Goal: Task Accomplishment & Management: Manage account settings

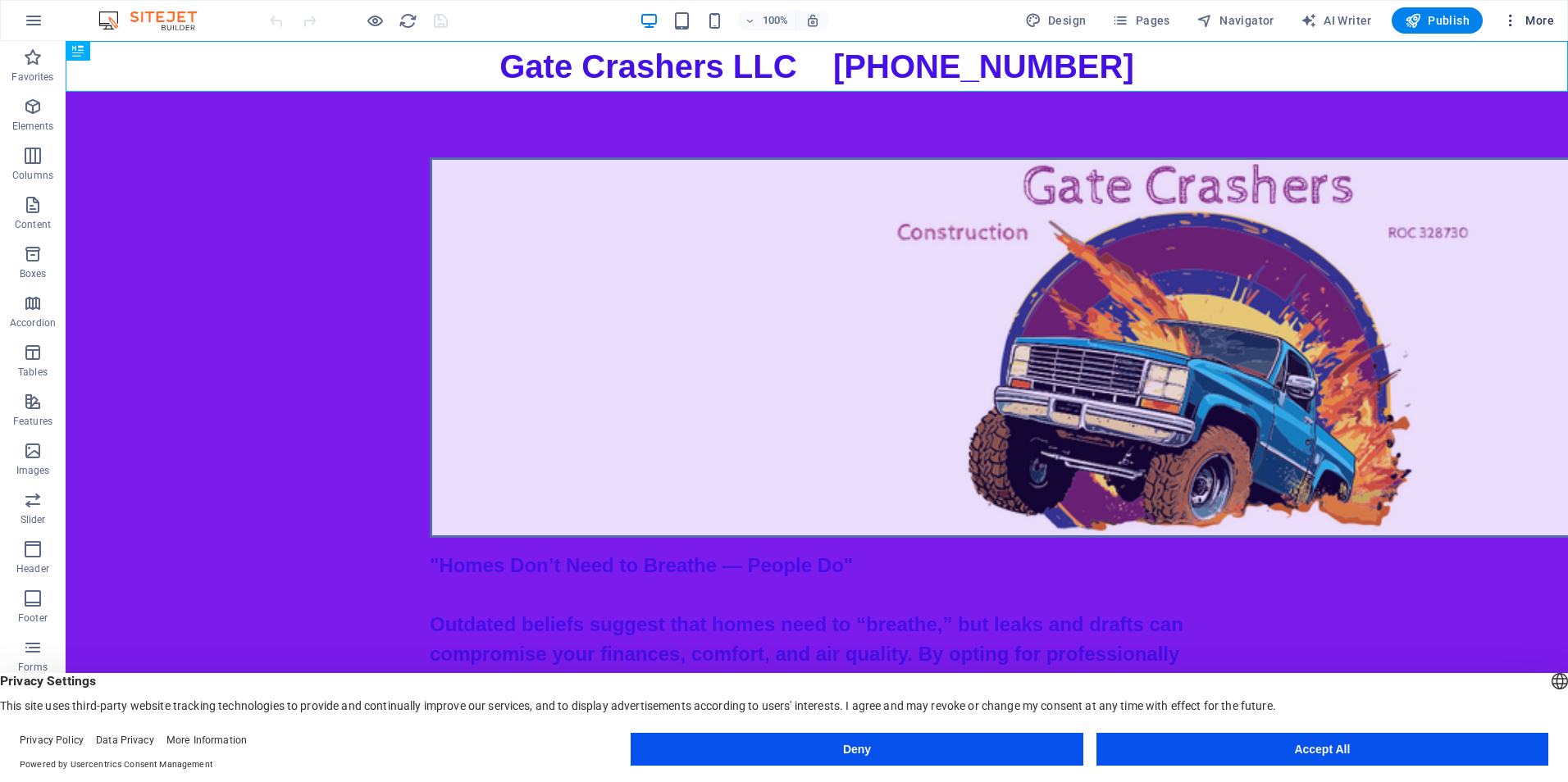
click at [1526, 20] on span "More" at bounding box center [1528, 21] width 52 height 17
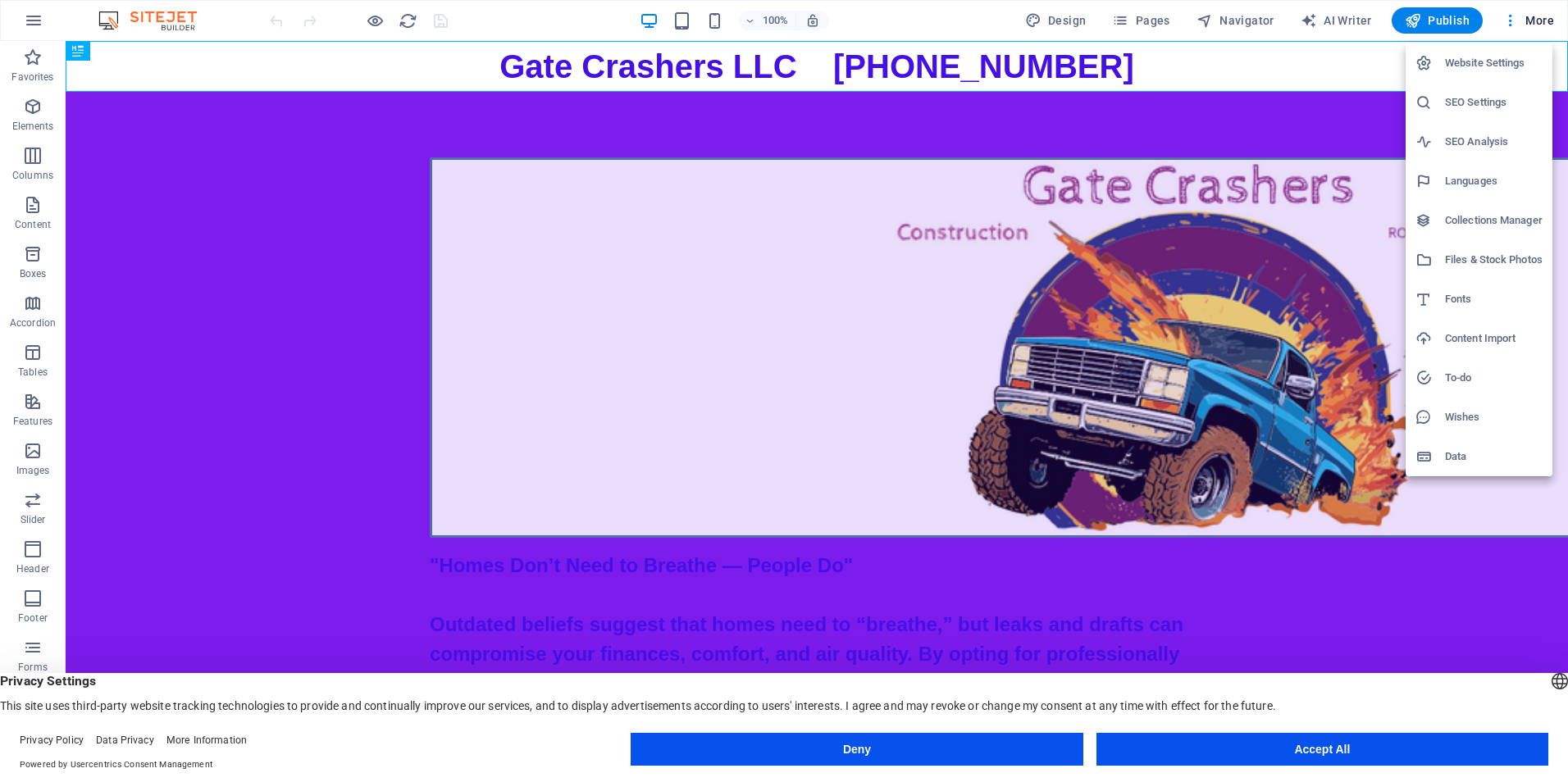
click at [1156, 63] on div at bounding box center [784, 391] width 1568 height 782
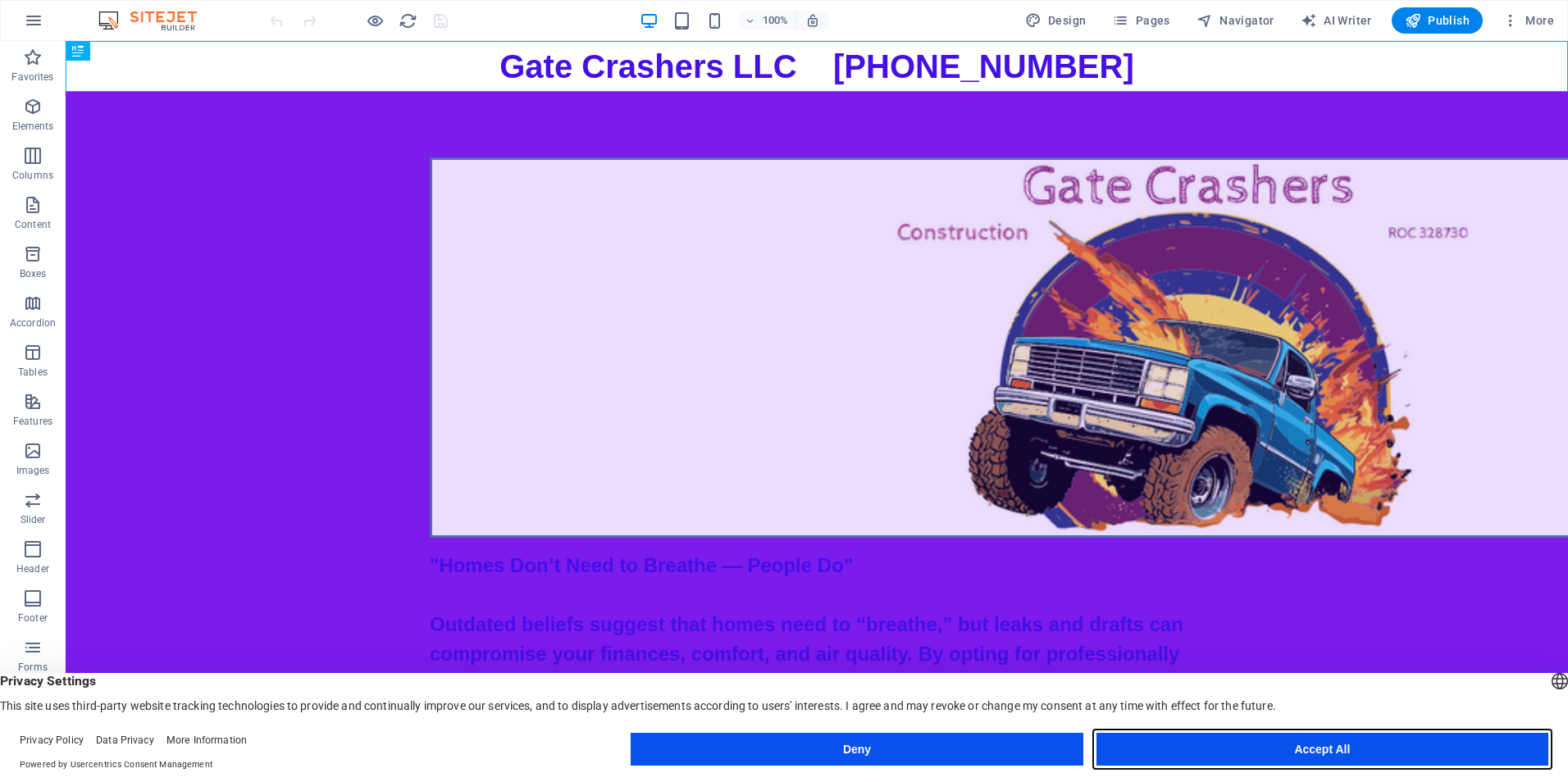
click at [1307, 745] on button "Accept All" at bounding box center [1322, 750] width 452 height 33
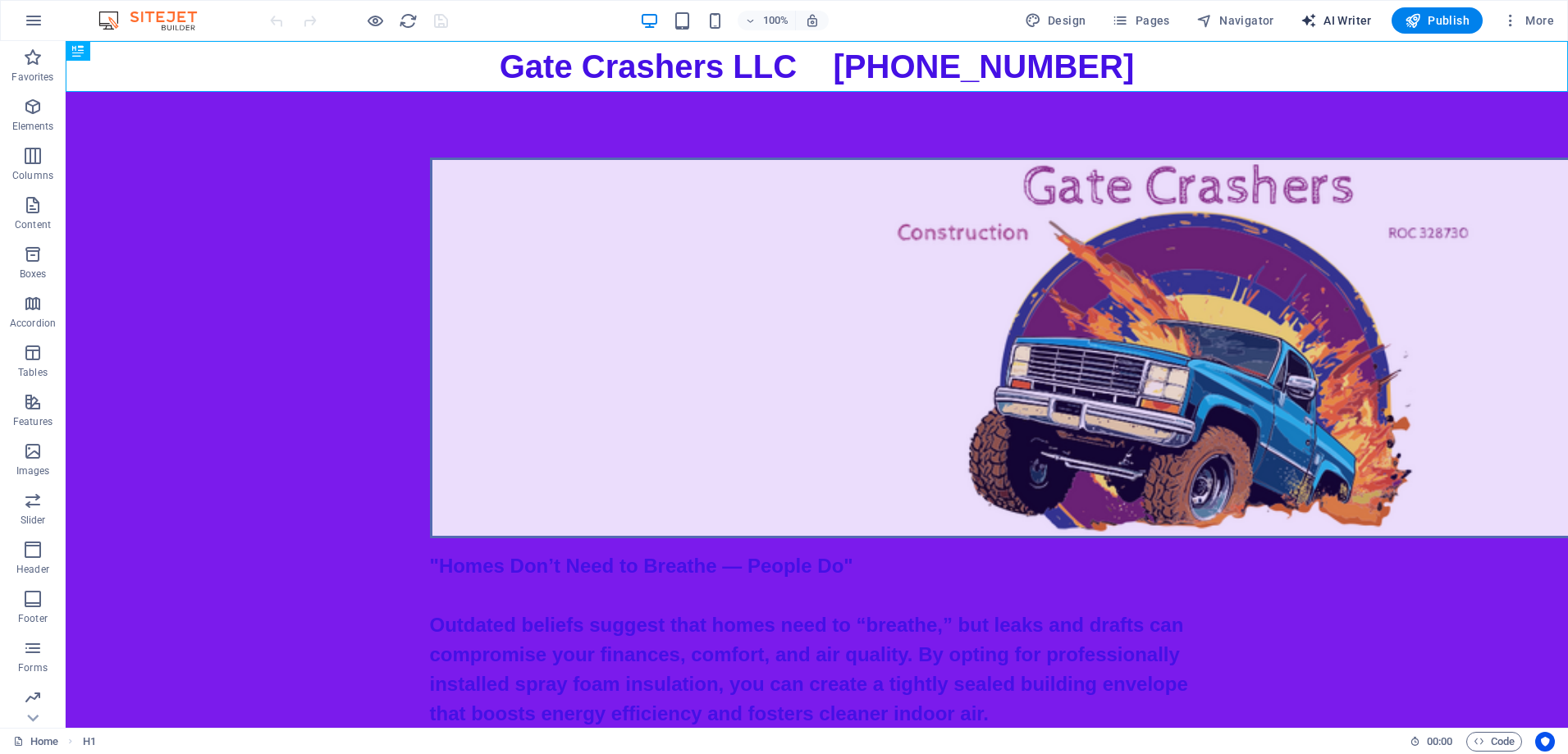
click at [1339, 21] on span "AI Writer" at bounding box center [1336, 21] width 71 height 17
select select "English"
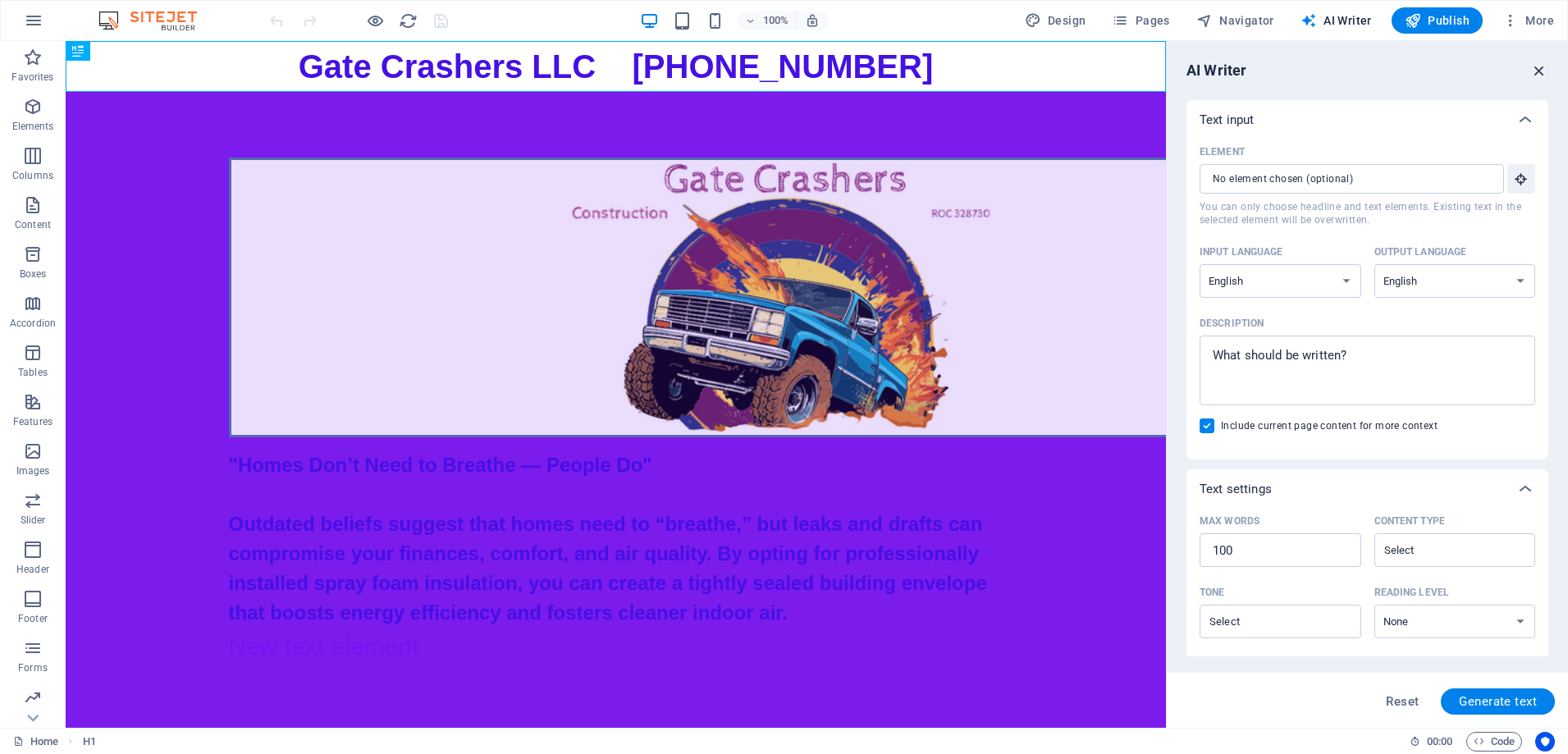
click at [1532, 71] on icon "button" at bounding box center [1539, 70] width 18 height 18
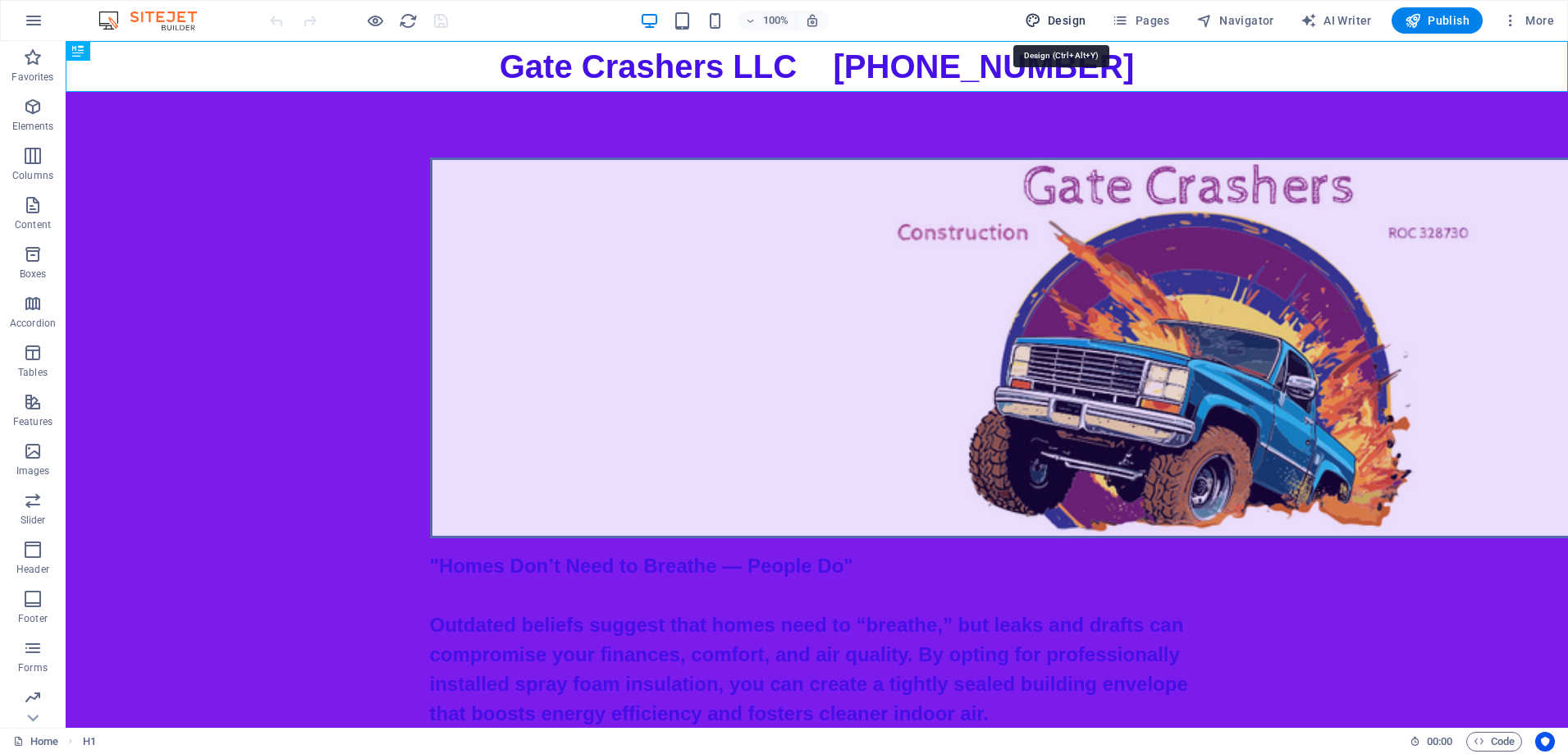
click at [1063, 21] on span "Design" at bounding box center [1055, 21] width 61 height 17
select select "800"
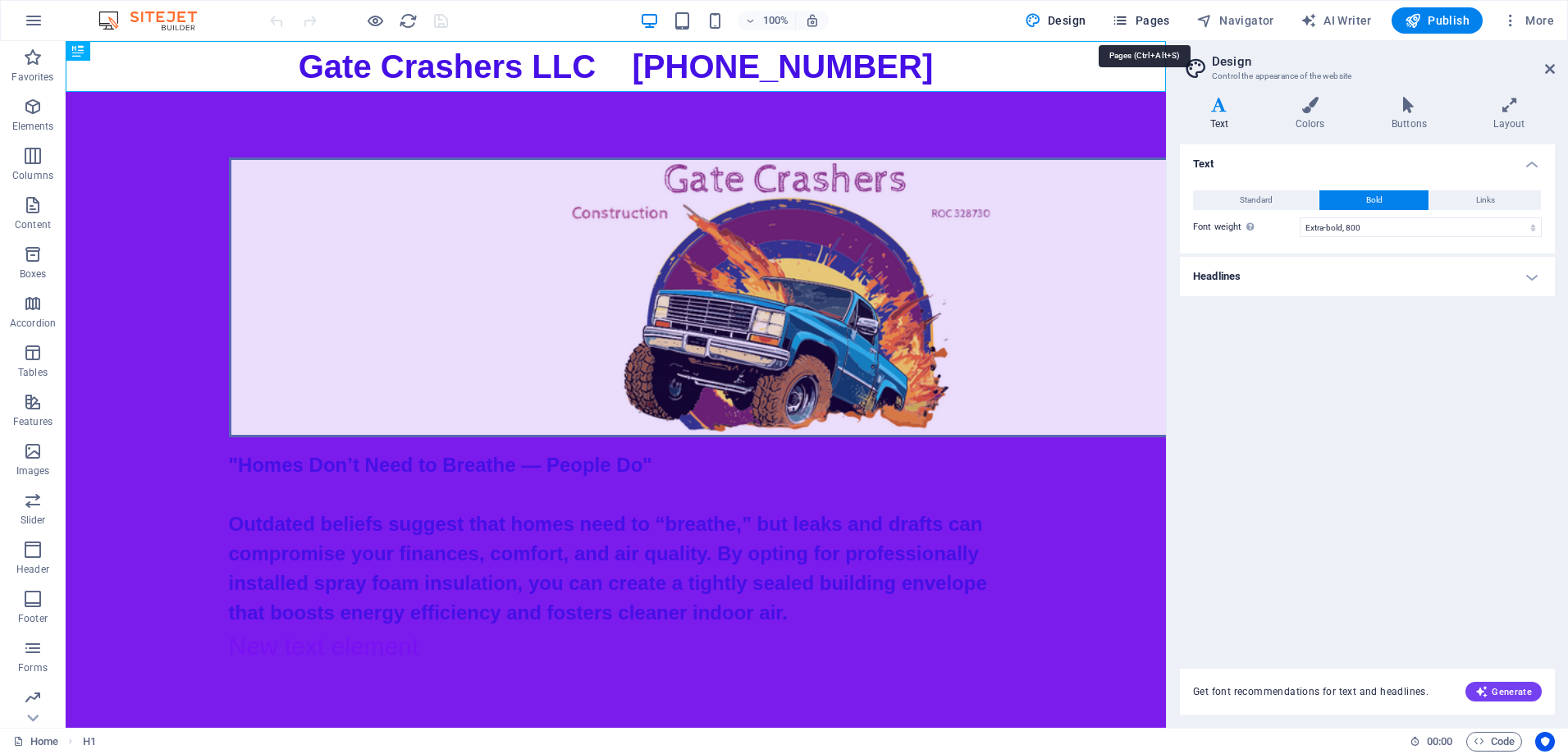
click at [1139, 18] on span "Pages" at bounding box center [1141, 21] width 58 height 17
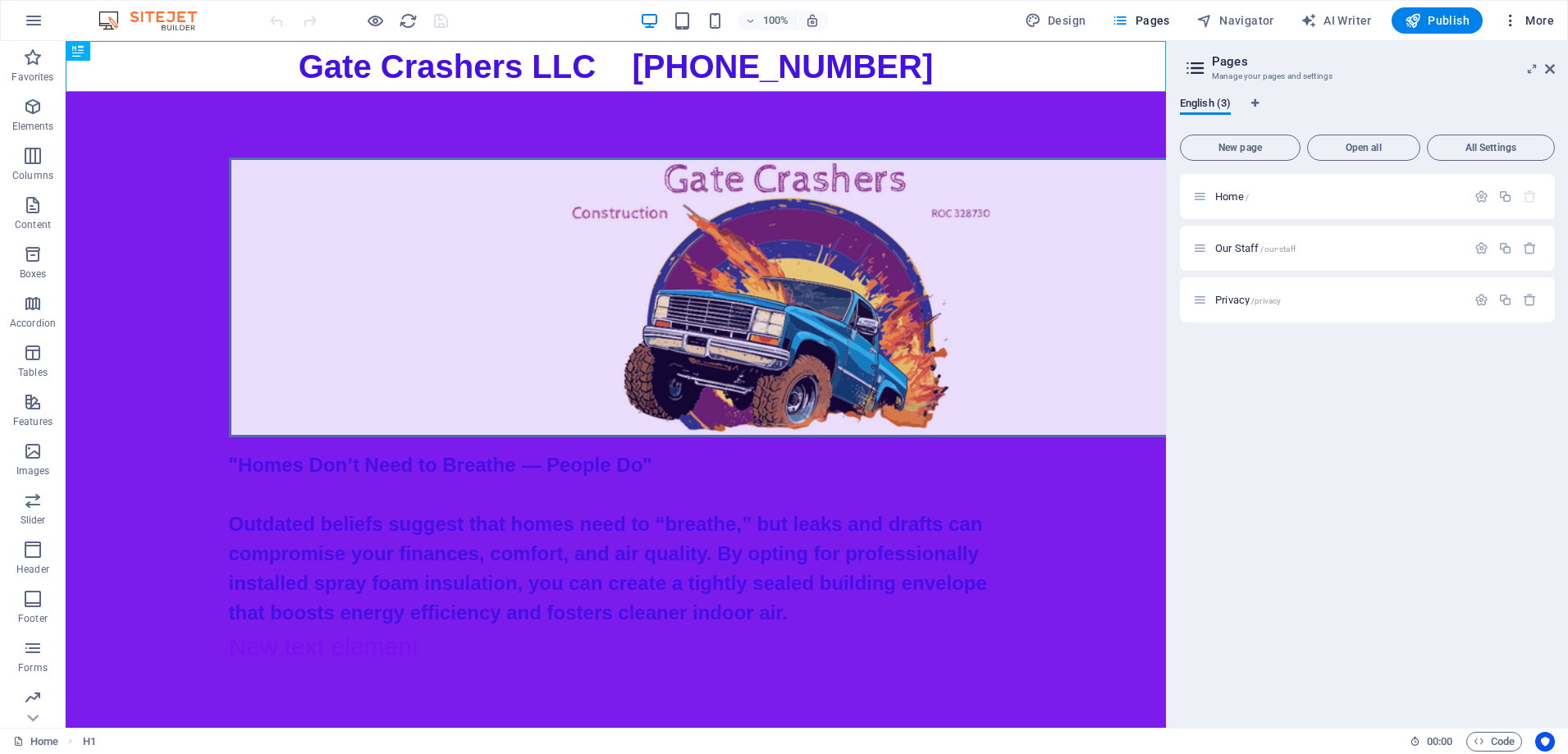
click at [1534, 15] on span "More" at bounding box center [1528, 21] width 52 height 17
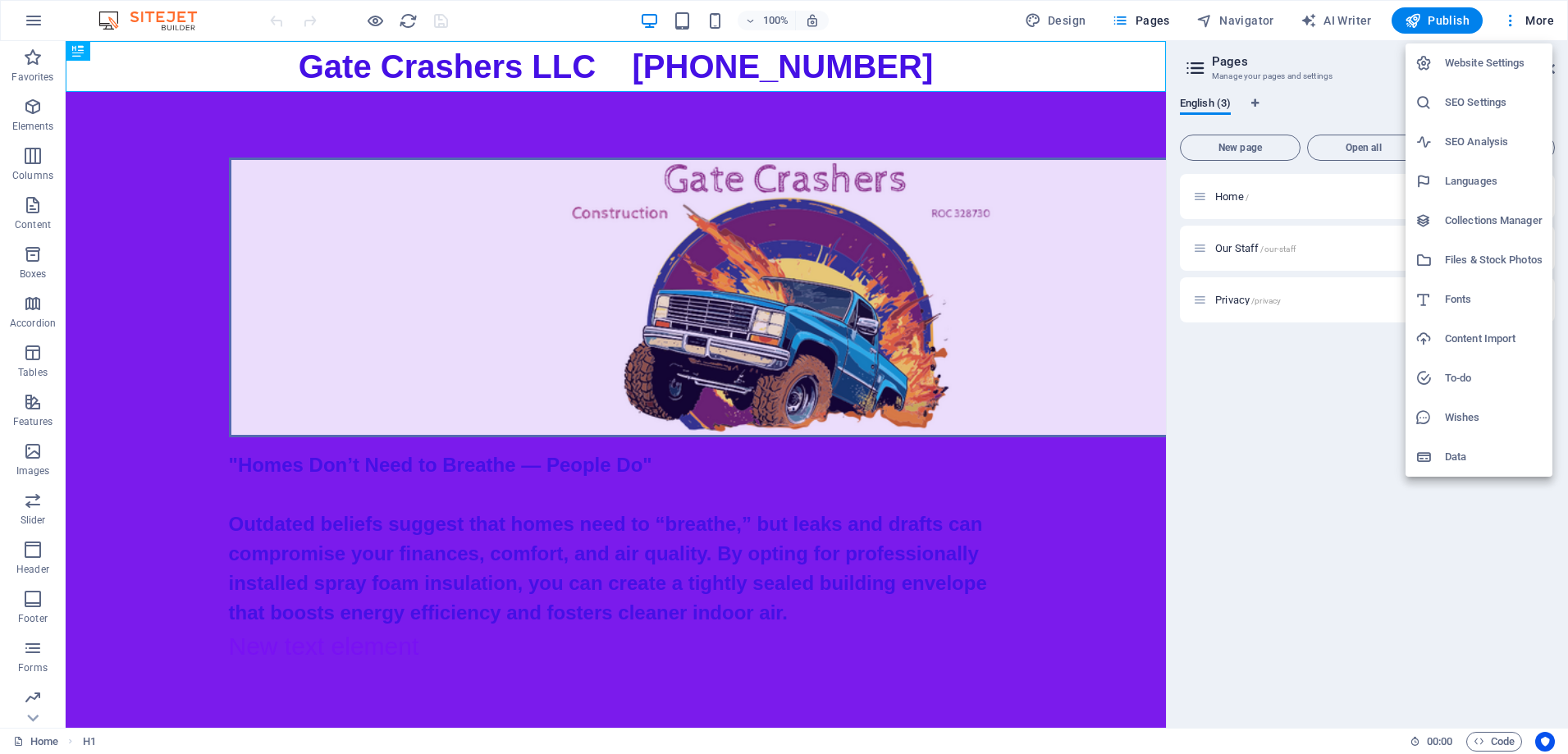
click at [1448, 63] on h6 "Website Settings" at bounding box center [1494, 64] width 97 height 20
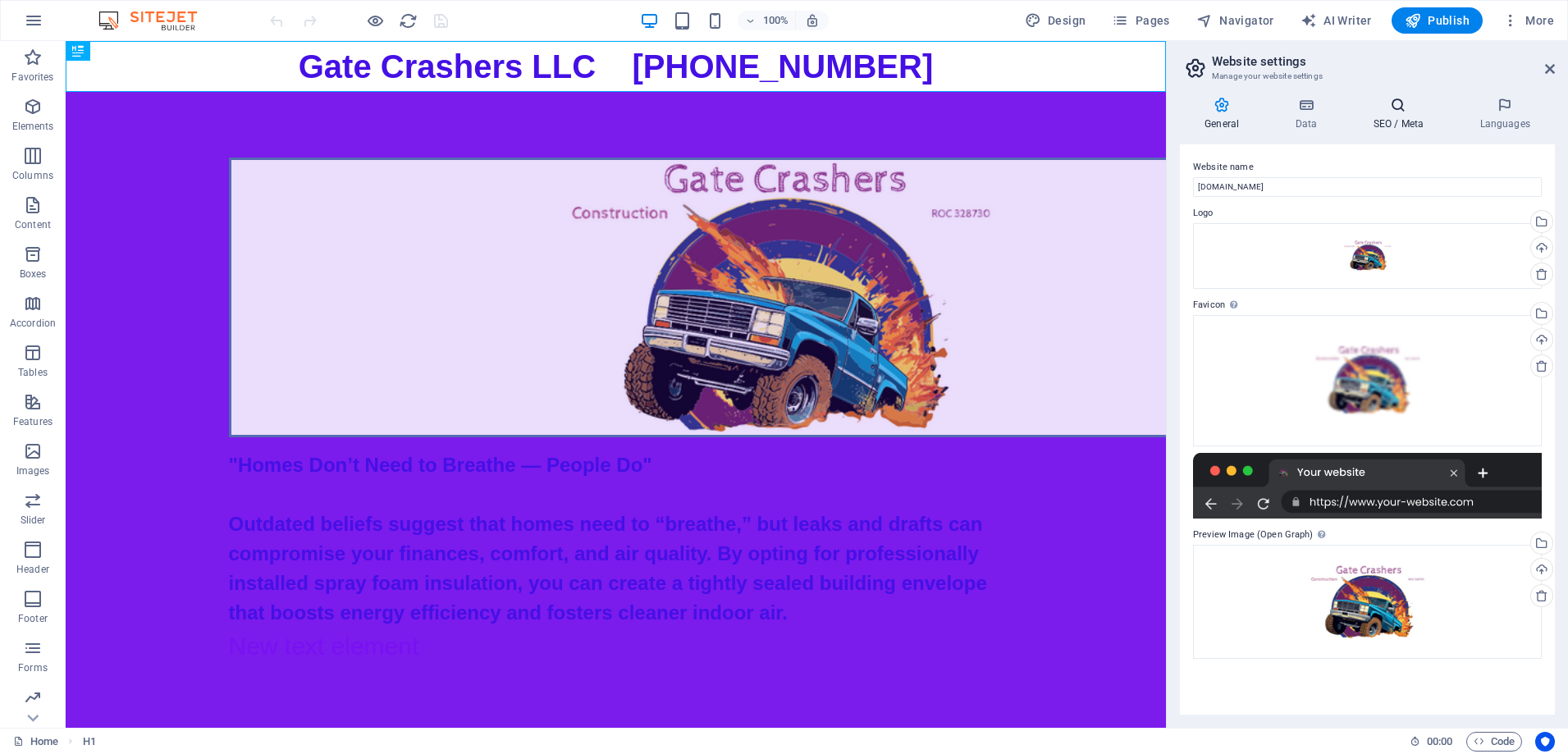
click at [1403, 102] on icon at bounding box center [1398, 105] width 100 height 17
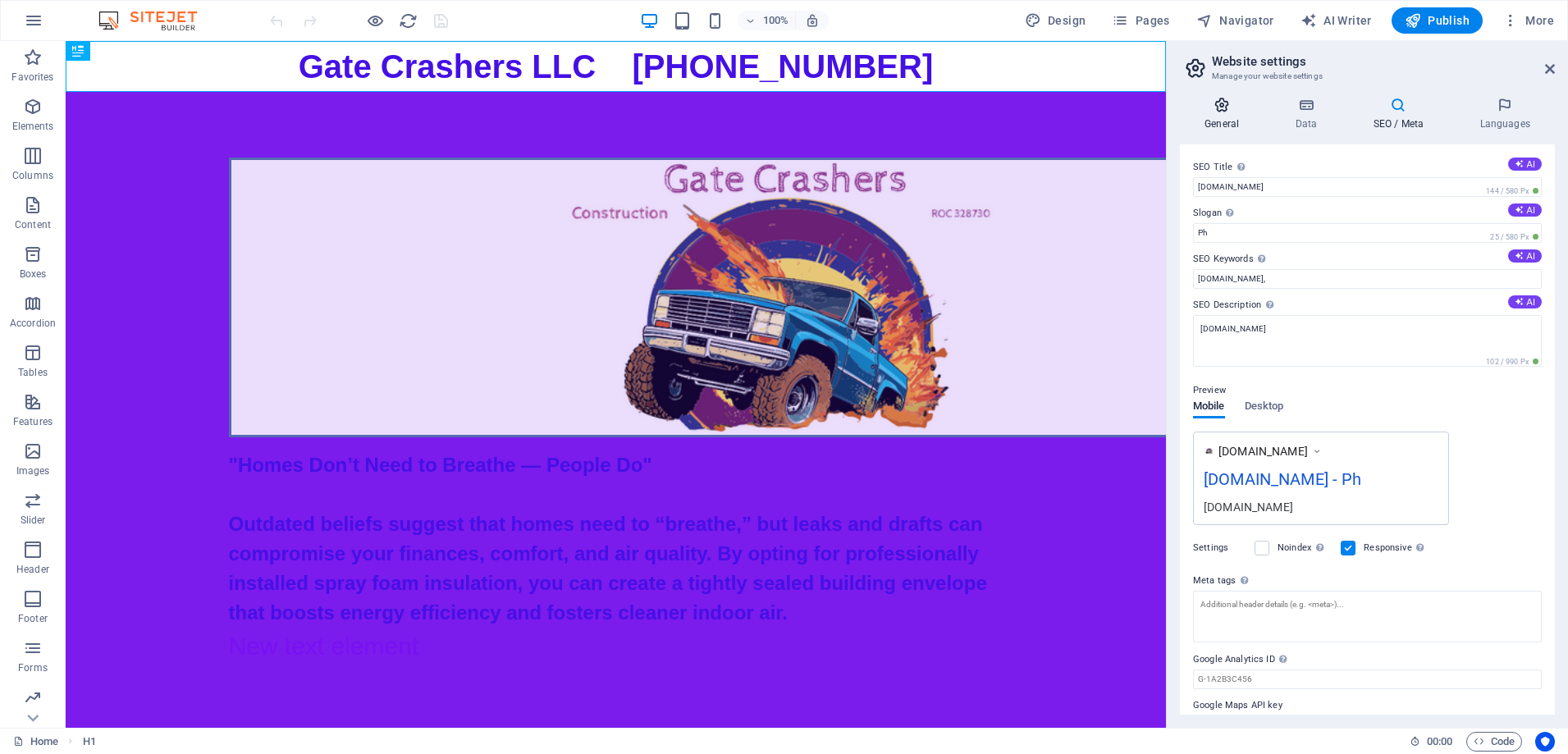
click at [1221, 106] on icon at bounding box center [1221, 105] width 83 height 17
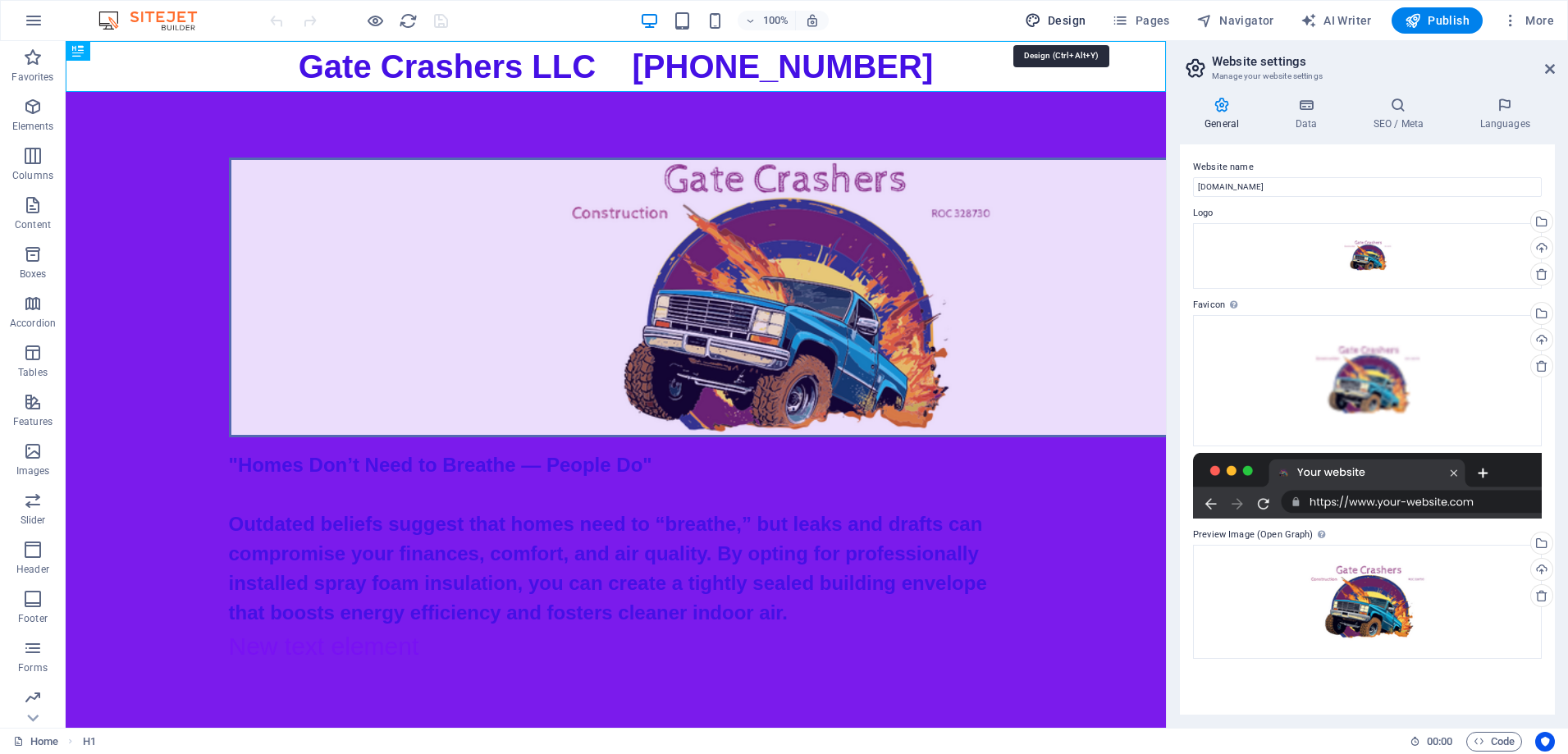
click at [1057, 16] on span "Design" at bounding box center [1055, 21] width 61 height 17
select select "800"
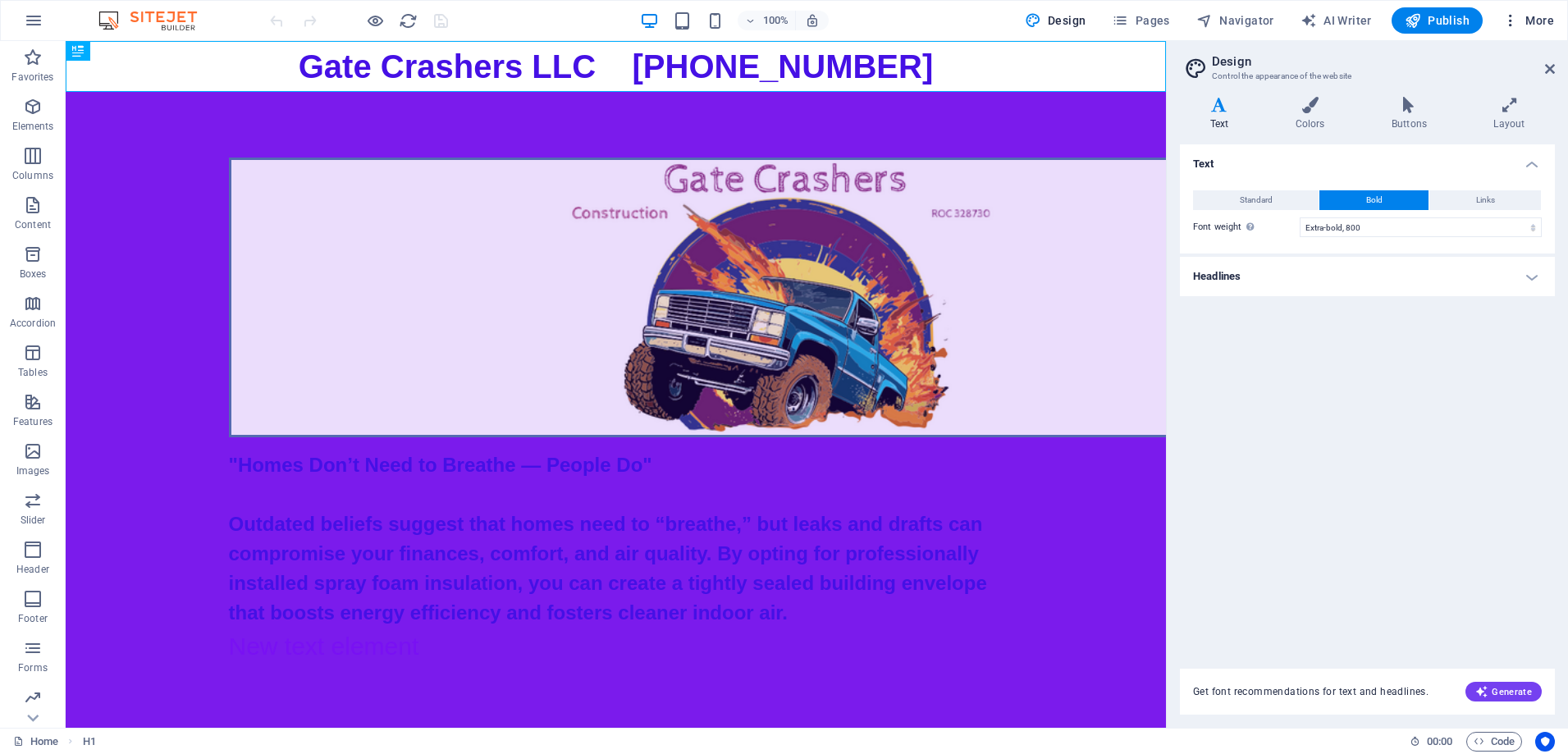
click at [1515, 19] on icon "button" at bounding box center [1510, 21] width 17 height 17
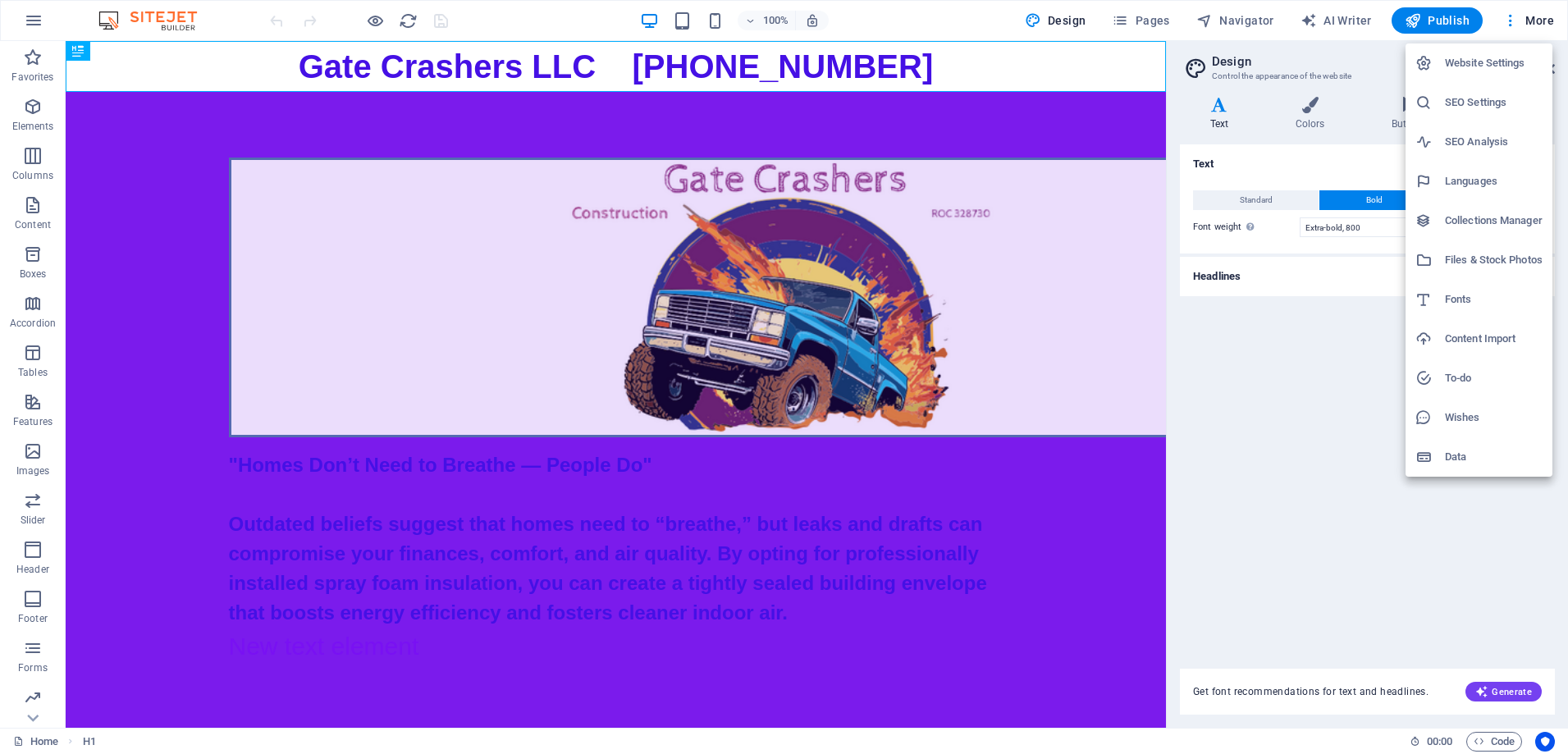
click at [1446, 339] on h6 "Content Import" at bounding box center [1494, 339] width 97 height 20
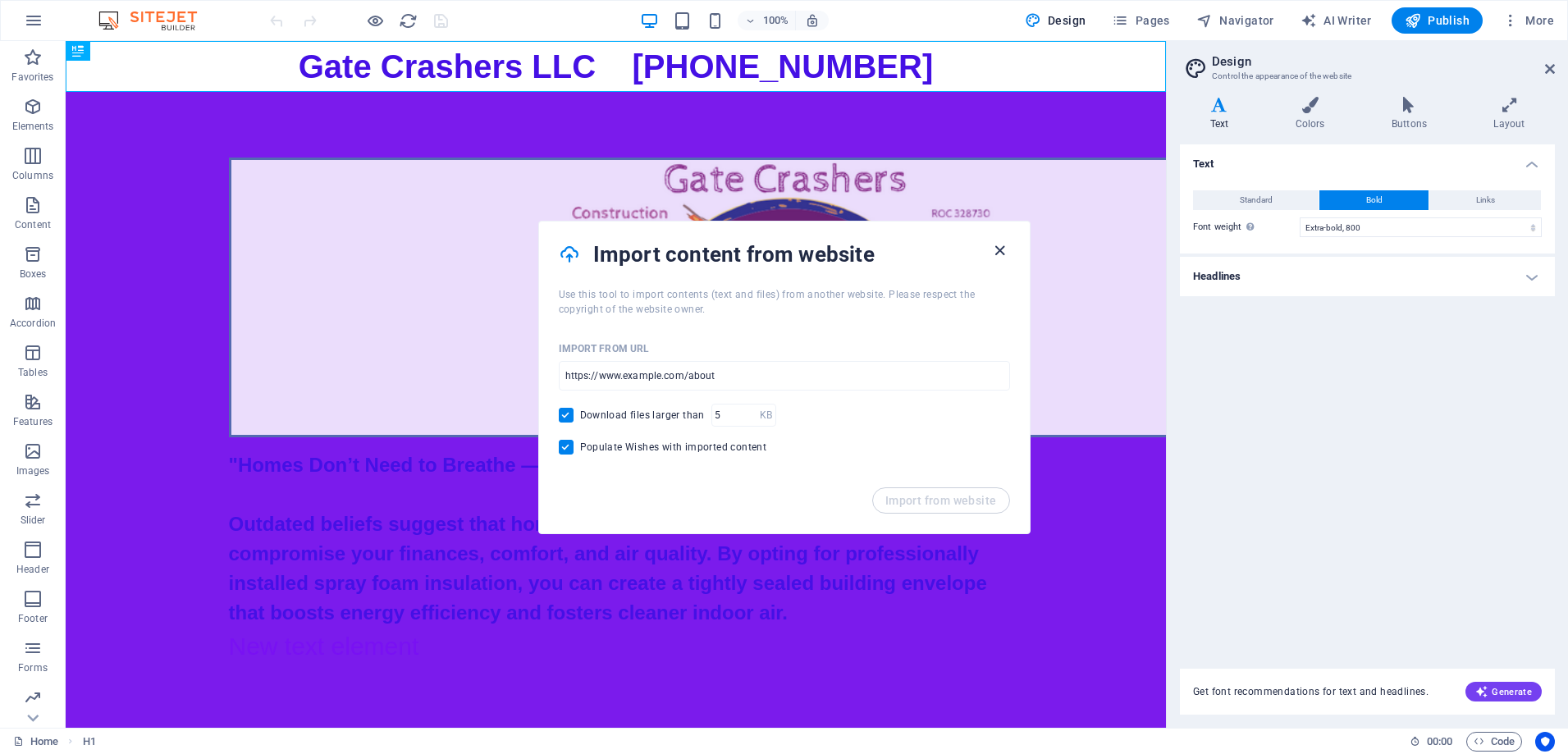
drag, startPoint x: 995, startPoint y: 245, endPoint x: 1006, endPoint y: 243, distance: 11.2
click at [1005, 244] on icon "button" at bounding box center [1000, 250] width 19 height 19
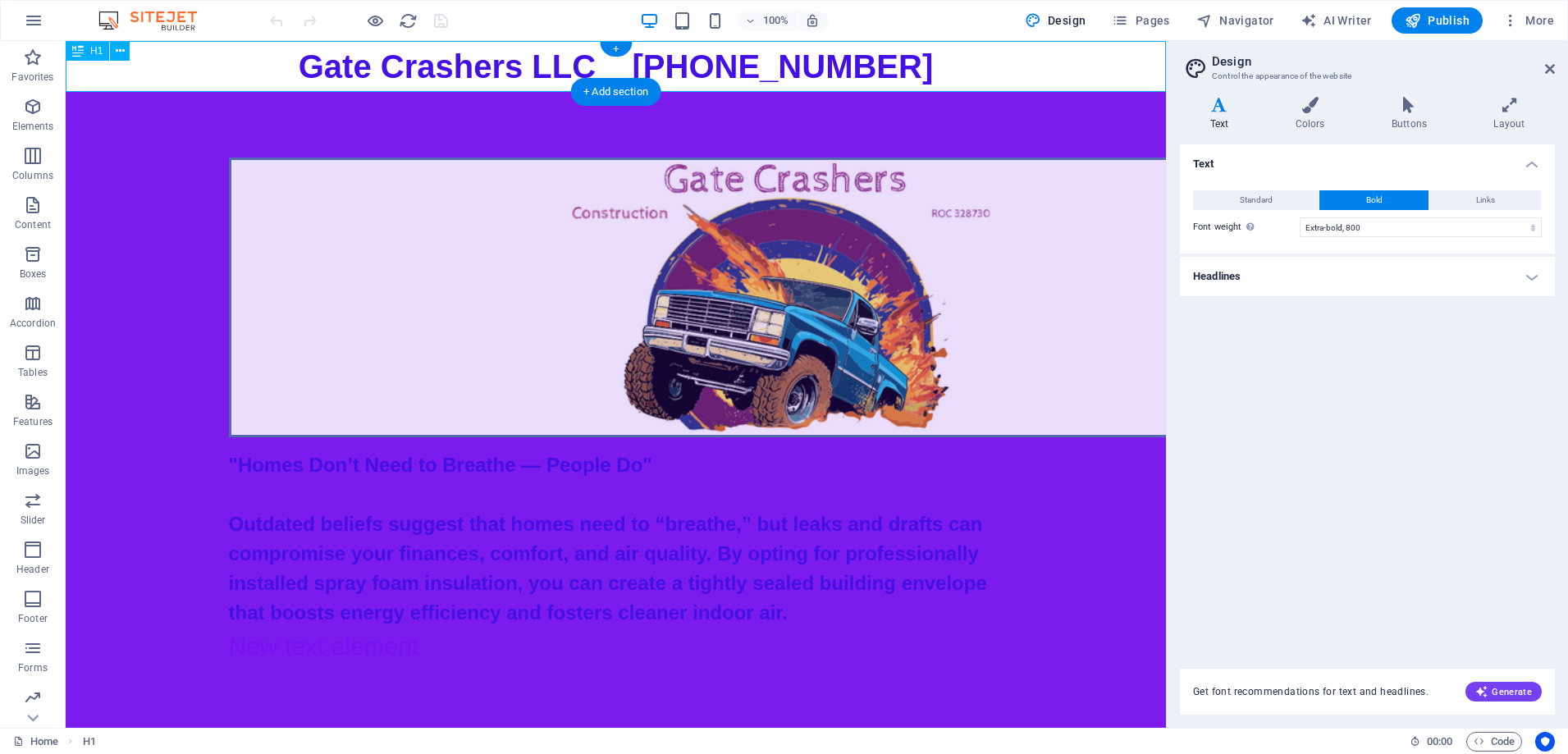
click at [284, 54] on div "Gate Crashers LLC [PHONE_NUMBER]" at bounding box center [615, 67] width 1100 height 51
click at [81, 51] on icon at bounding box center [78, 51] width 12 height 20
click at [121, 52] on icon at bounding box center [120, 51] width 9 height 17
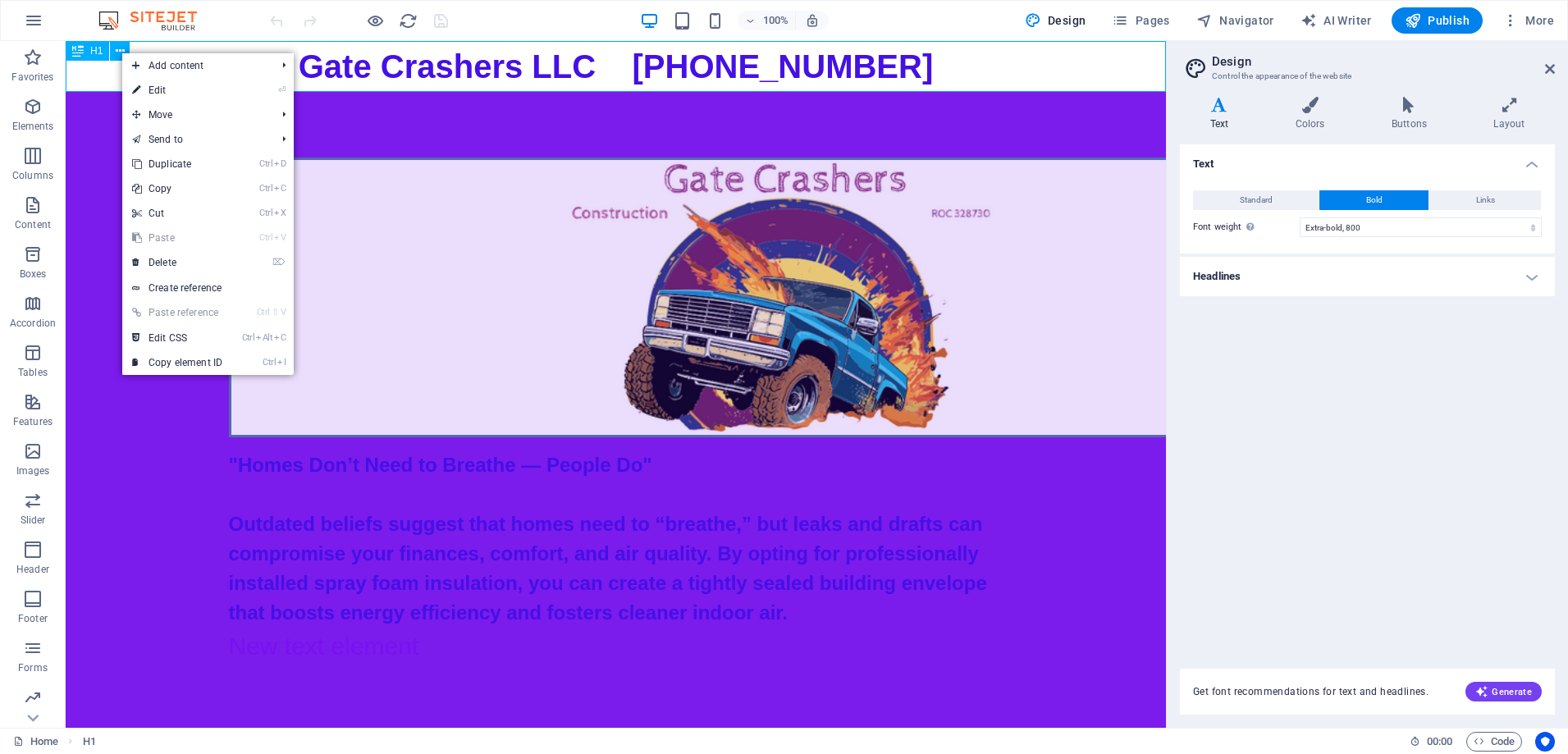
click at [86, 54] on div "H1" at bounding box center [87, 51] width 44 height 20
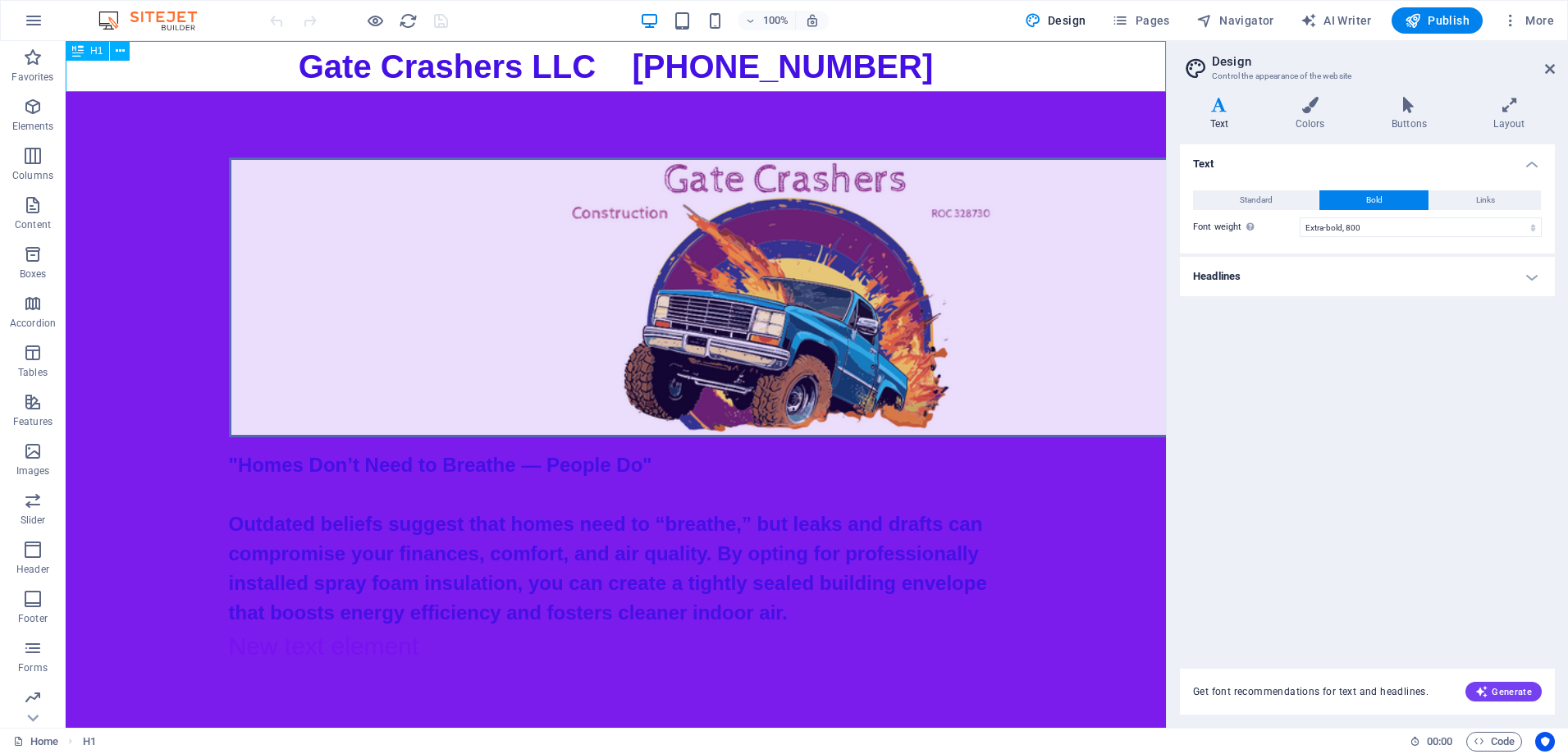
click at [77, 54] on icon at bounding box center [78, 51] width 12 height 20
click at [1010, 73] on div "Gate Crashers LLC [PHONE_NUMBER]" at bounding box center [615, 67] width 1100 height 51
click at [1507, 20] on icon "button" at bounding box center [1510, 21] width 17 height 17
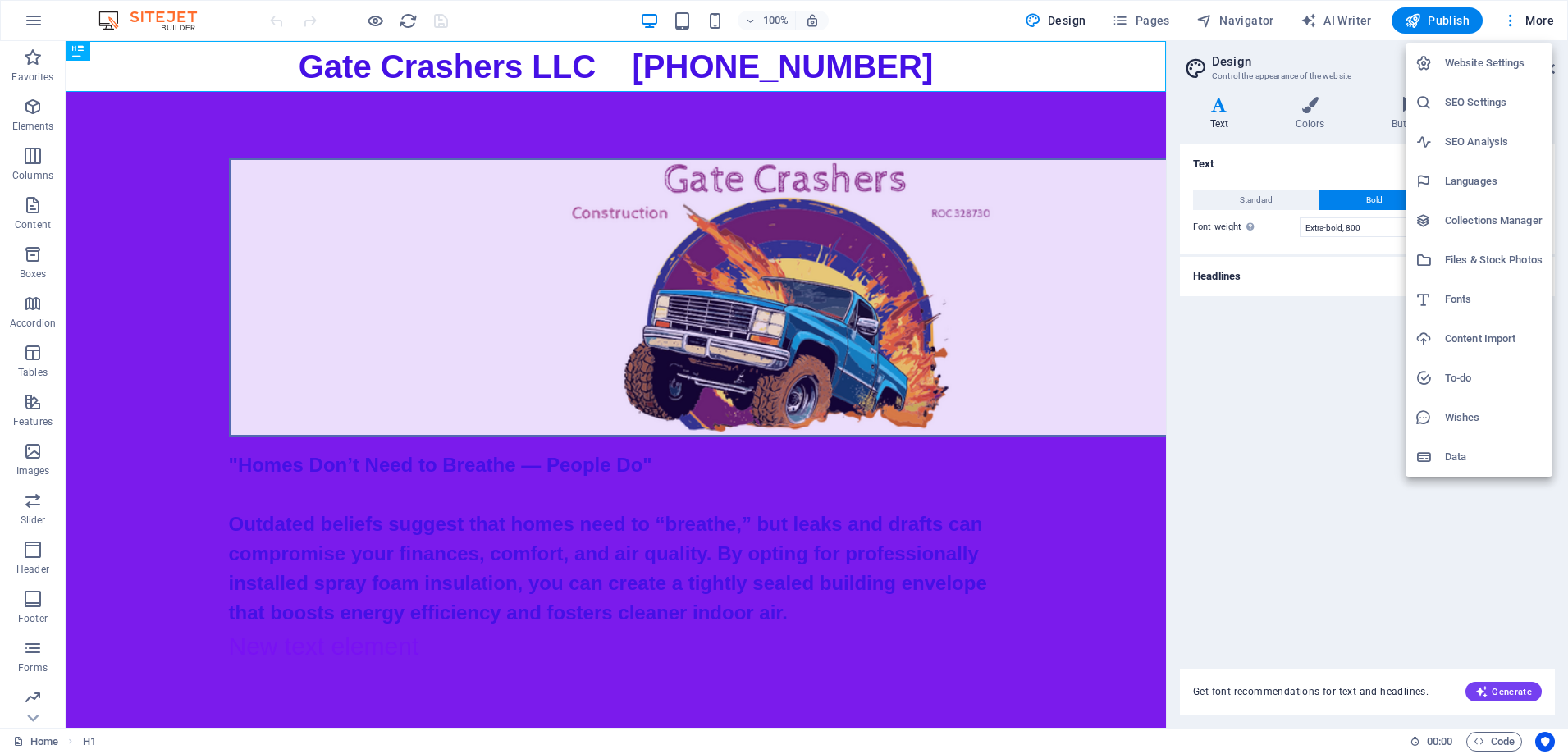
click at [1447, 63] on h6 "Website Settings" at bounding box center [1494, 64] width 97 height 20
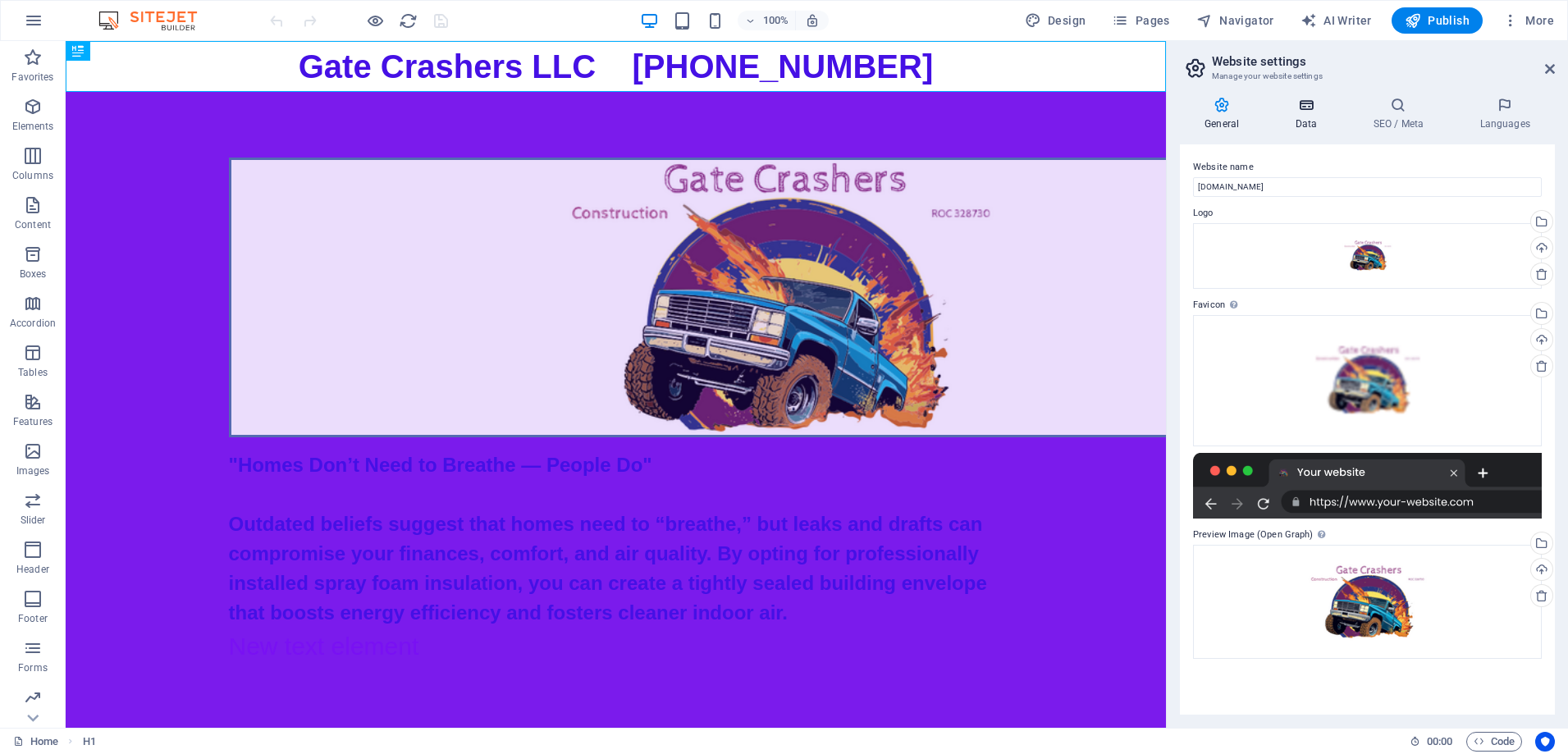
click at [1307, 107] on icon at bounding box center [1305, 105] width 71 height 17
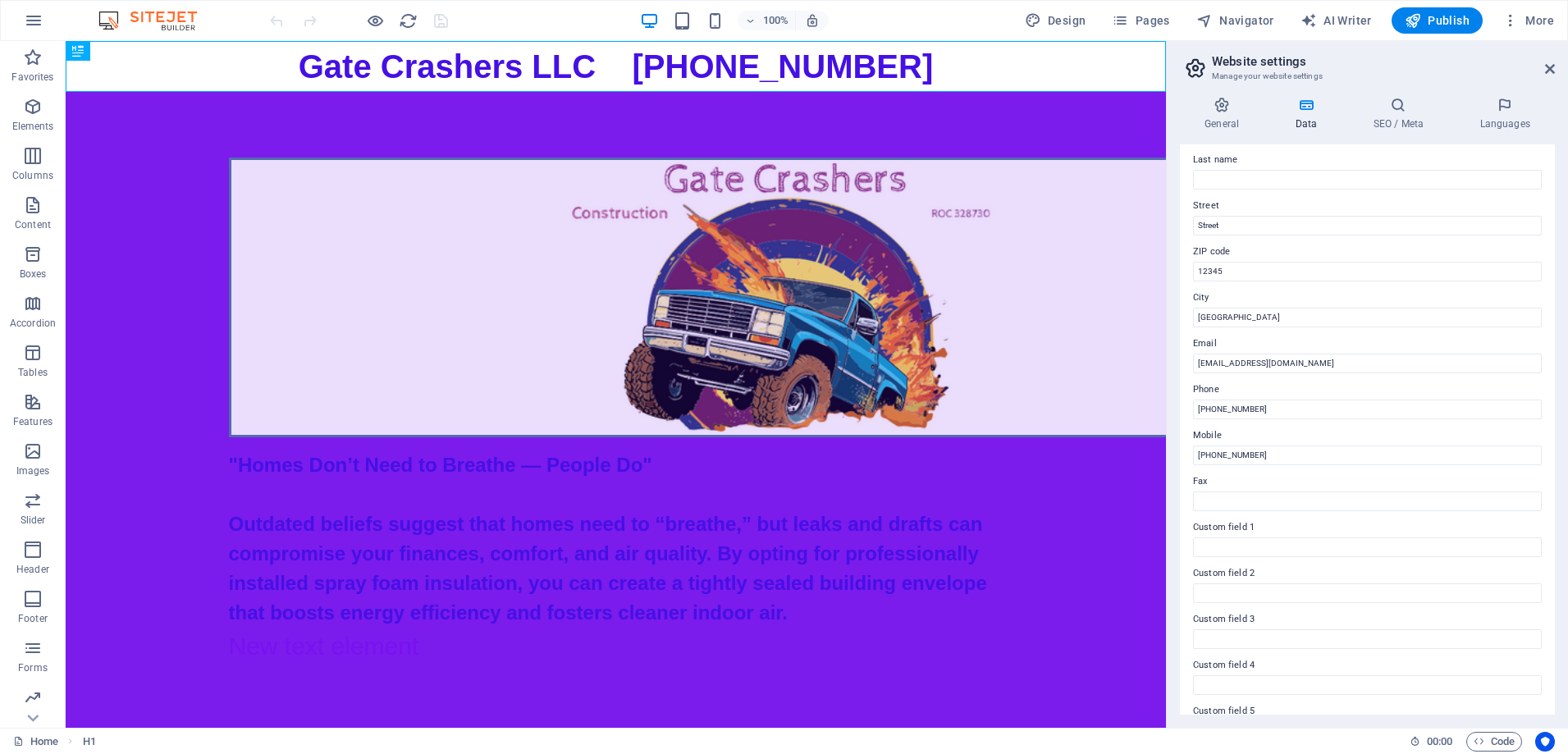
scroll to position [164, 0]
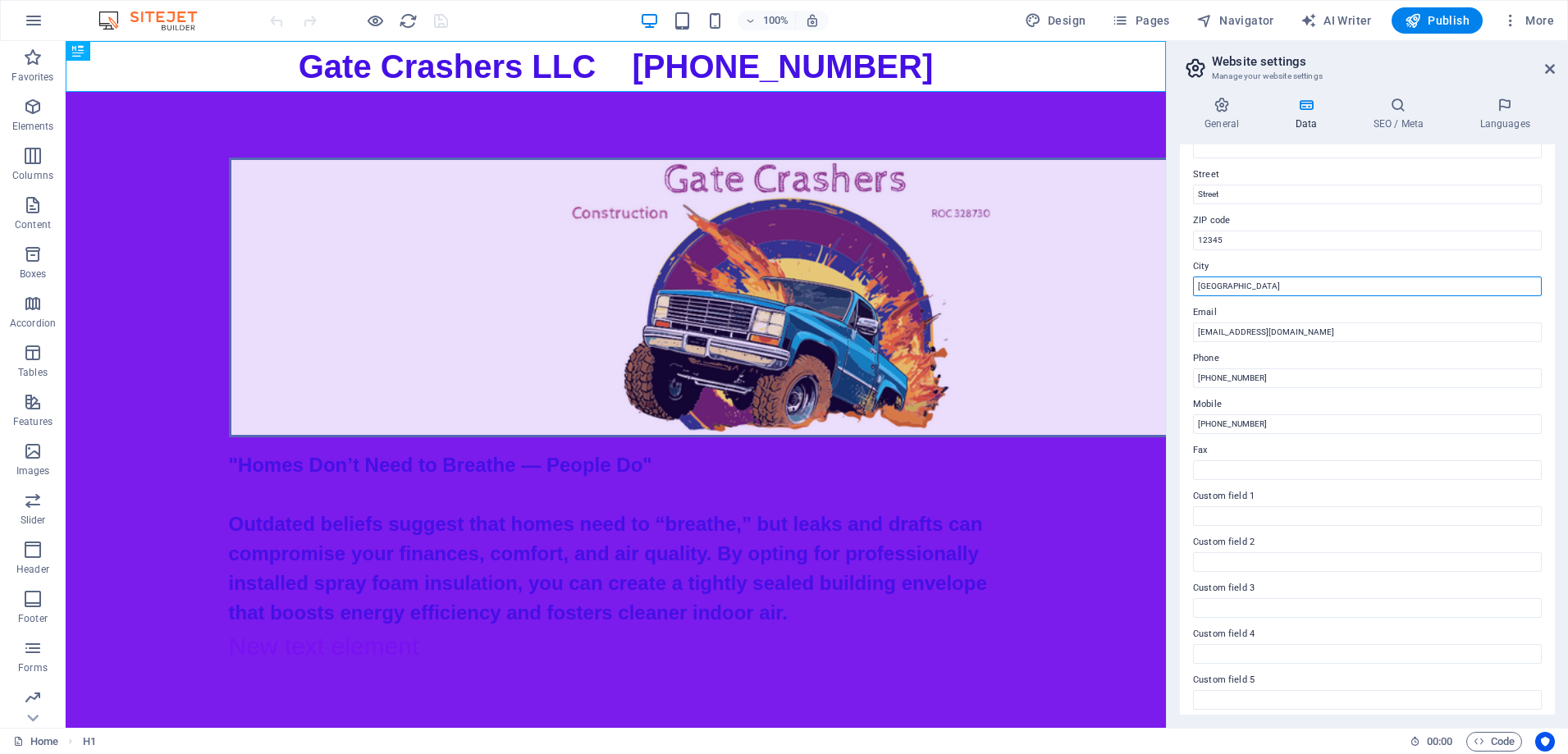
drag, startPoint x: 1227, startPoint y: 284, endPoint x: 1166, endPoint y: 284, distance: 61.0
click at [1166, 284] on aside "Website settings Manage your website settings General Data SEO / Meta Languages…" at bounding box center [1366, 384] width 402 height 686
click at [1247, 243] on input "12345" at bounding box center [1367, 240] width 349 height 20
click at [1232, 241] on input "12345" at bounding box center [1367, 240] width 349 height 20
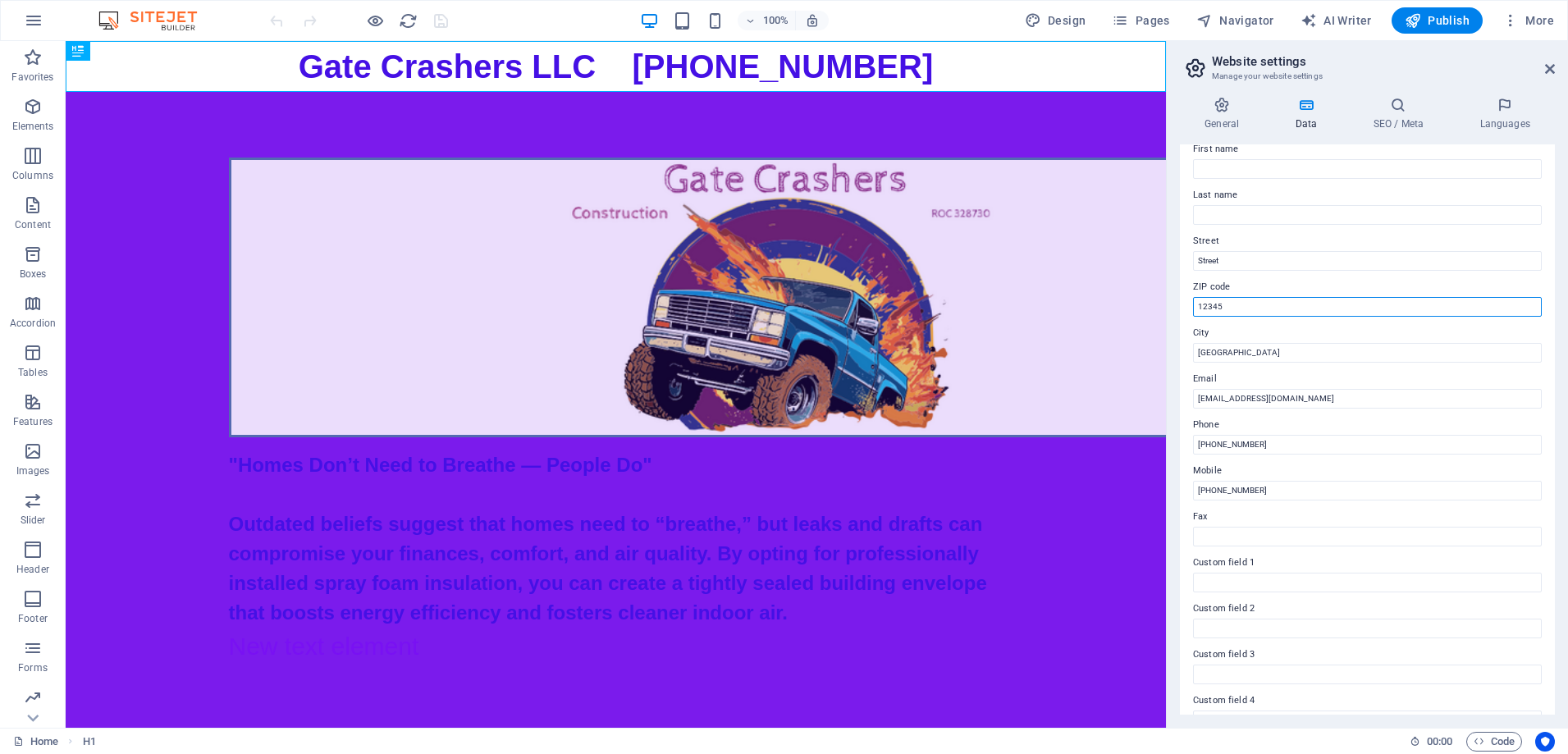
scroll to position [0, 0]
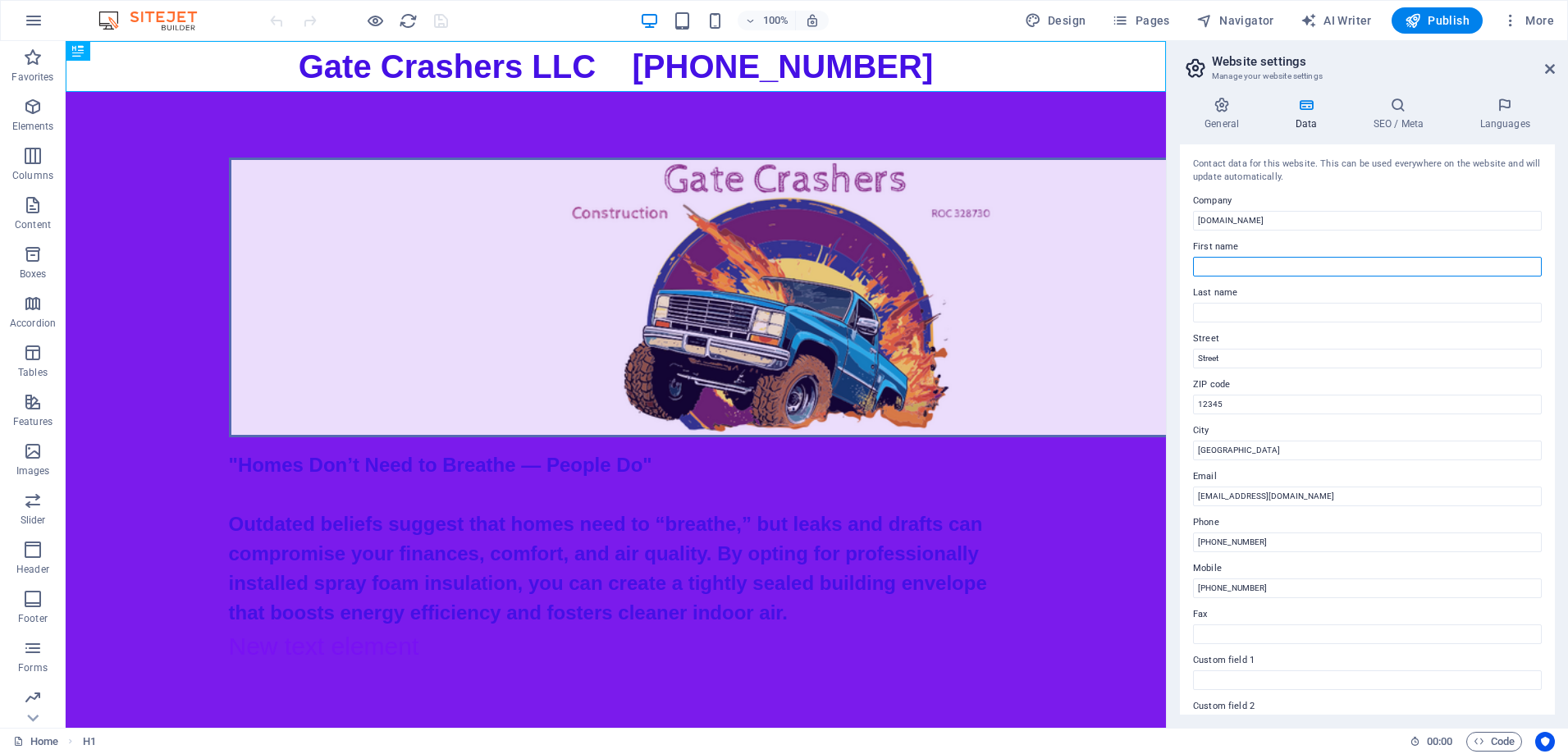
click at [1214, 267] on input "First name" at bounding box center [1367, 267] width 349 height 20
type input "[PERSON_NAME]"
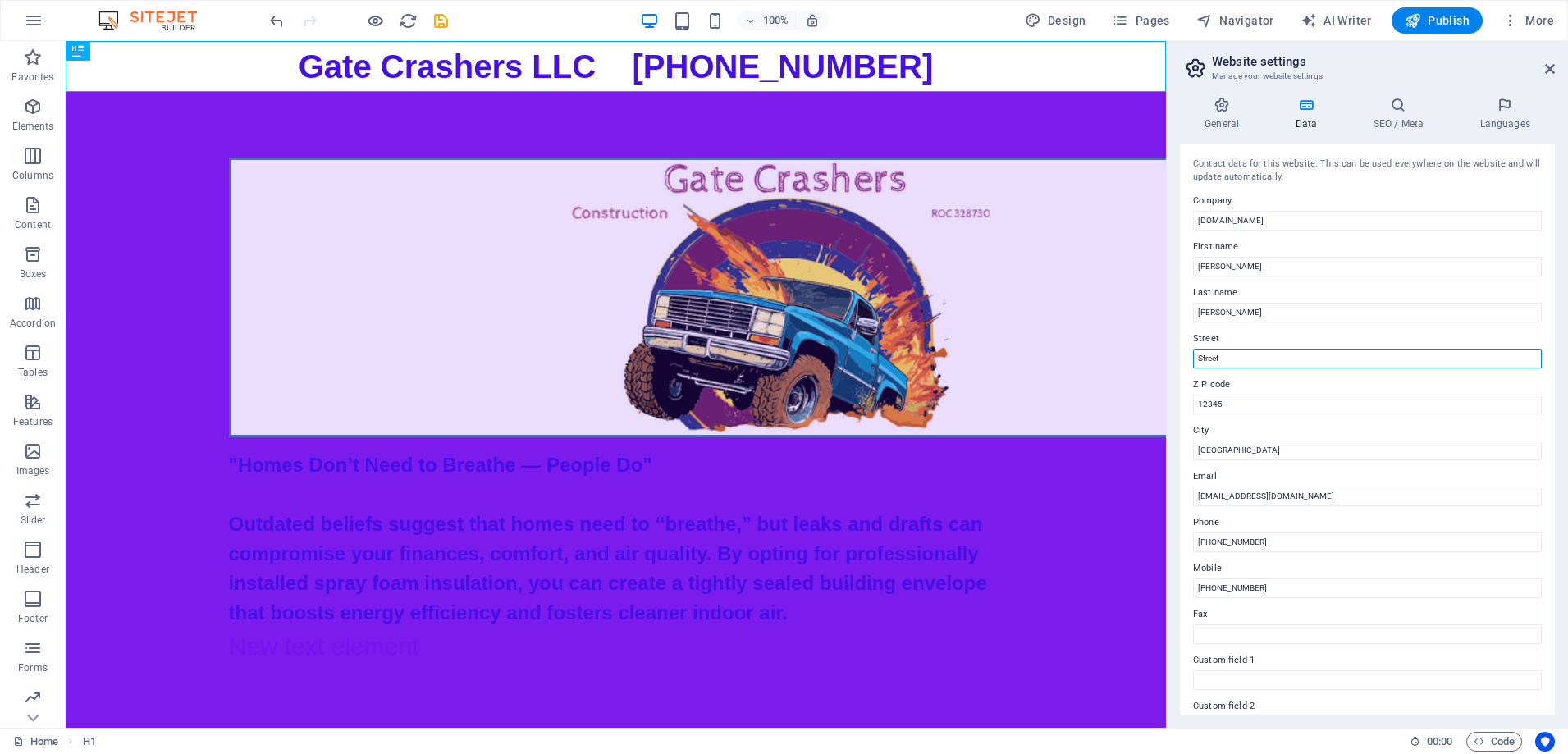
click at [1250, 358] on input "Street" at bounding box center [1367, 358] width 349 height 20
type input "S"
type input "[STREET_ADDRESS][PERSON_NAME]"
drag, startPoint x: 1530, startPoint y: 382, endPoint x: 1510, endPoint y: 382, distance: 20.0
click at [1530, 382] on label "ZIP code" at bounding box center [1367, 385] width 349 height 20
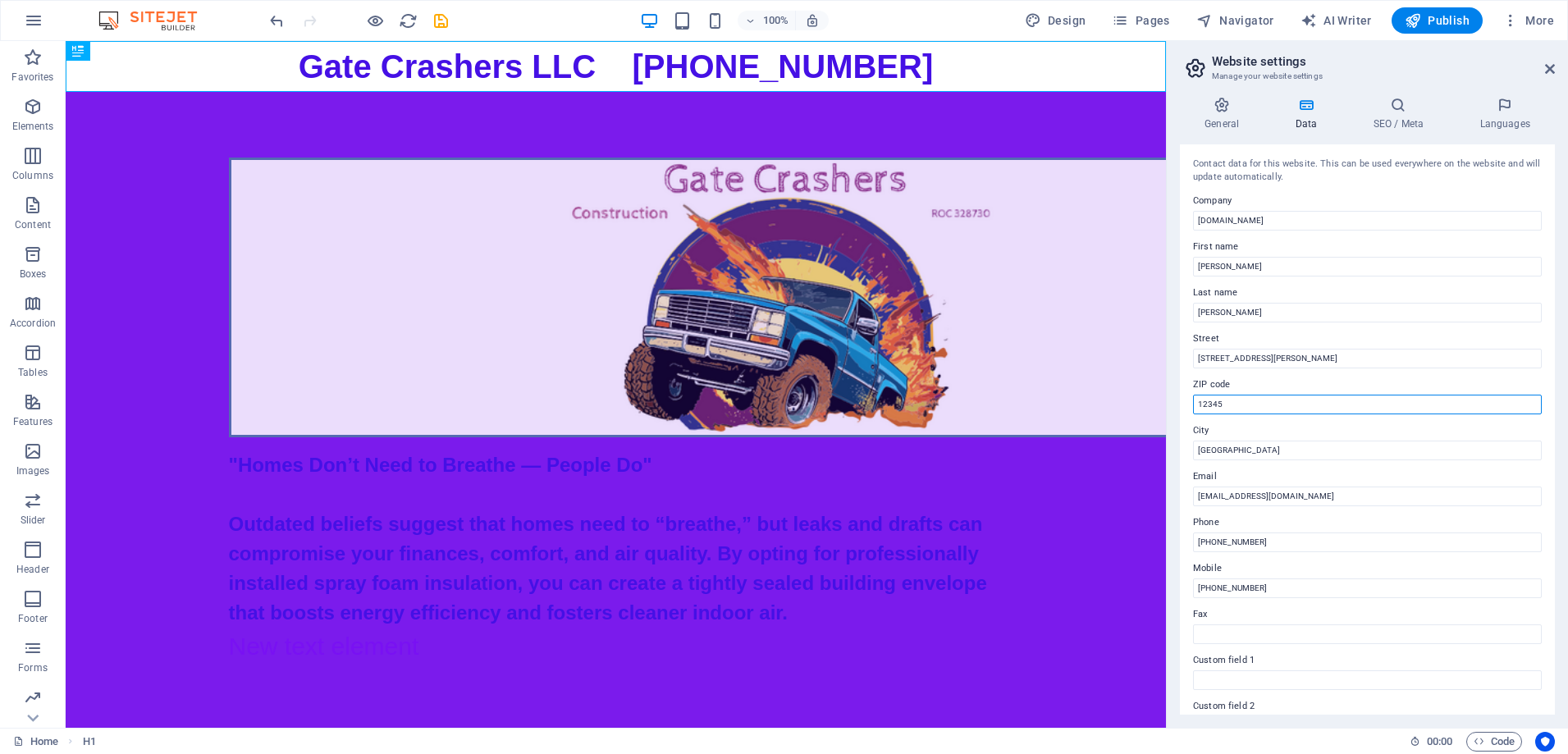
click at [1530, 395] on input "12345" at bounding box center [1367, 405] width 349 height 20
drag, startPoint x: 1295, startPoint y: 446, endPoint x: 1144, endPoint y: 378, distance: 165.6
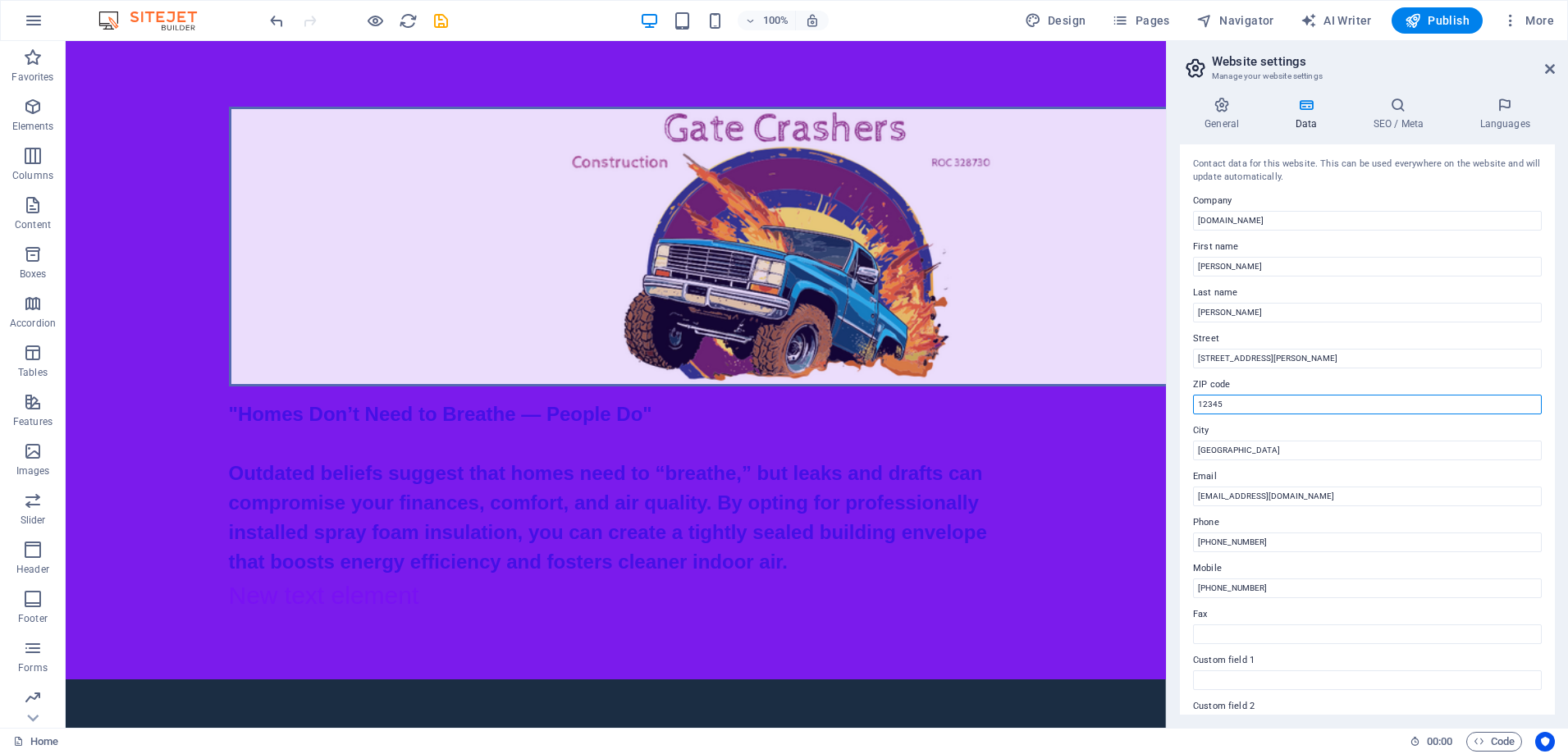
click at [1227, 396] on input "12345" at bounding box center [1367, 405] width 349 height 20
type input "85140"
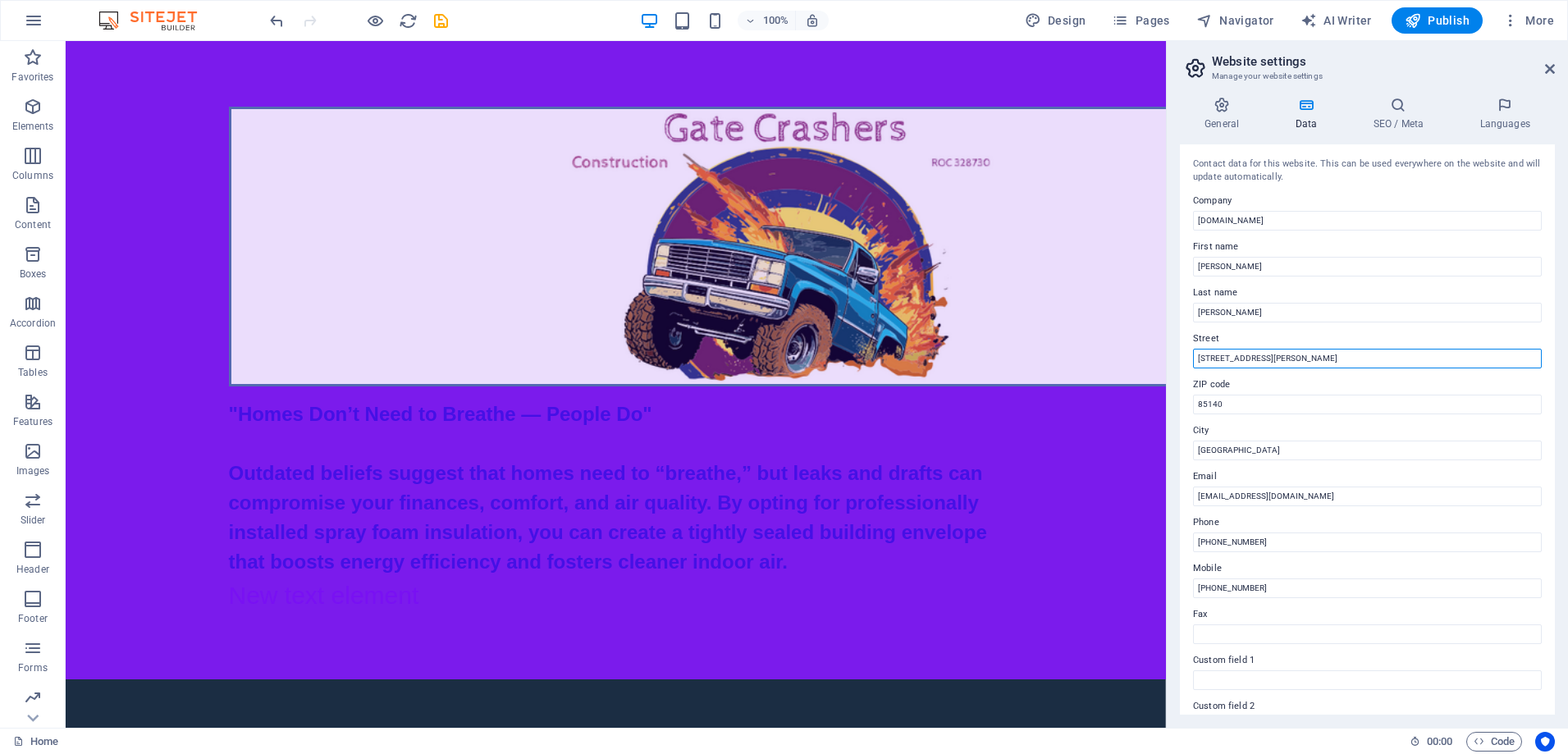
click at [1308, 363] on input "[STREET_ADDRESS][PERSON_NAME]" at bounding box center [1367, 358] width 349 height 20
click at [1217, 452] on input "[GEOGRAPHIC_DATA]" at bounding box center [1367, 450] width 349 height 20
drag, startPoint x: 1222, startPoint y: 452, endPoint x: 1187, endPoint y: 456, distance: 35.2
click at [1187, 456] on div "Contact data for this website. This can be used everywhere on the website and w…" at bounding box center [1367, 429] width 375 height 570
type input "Queen Creek"
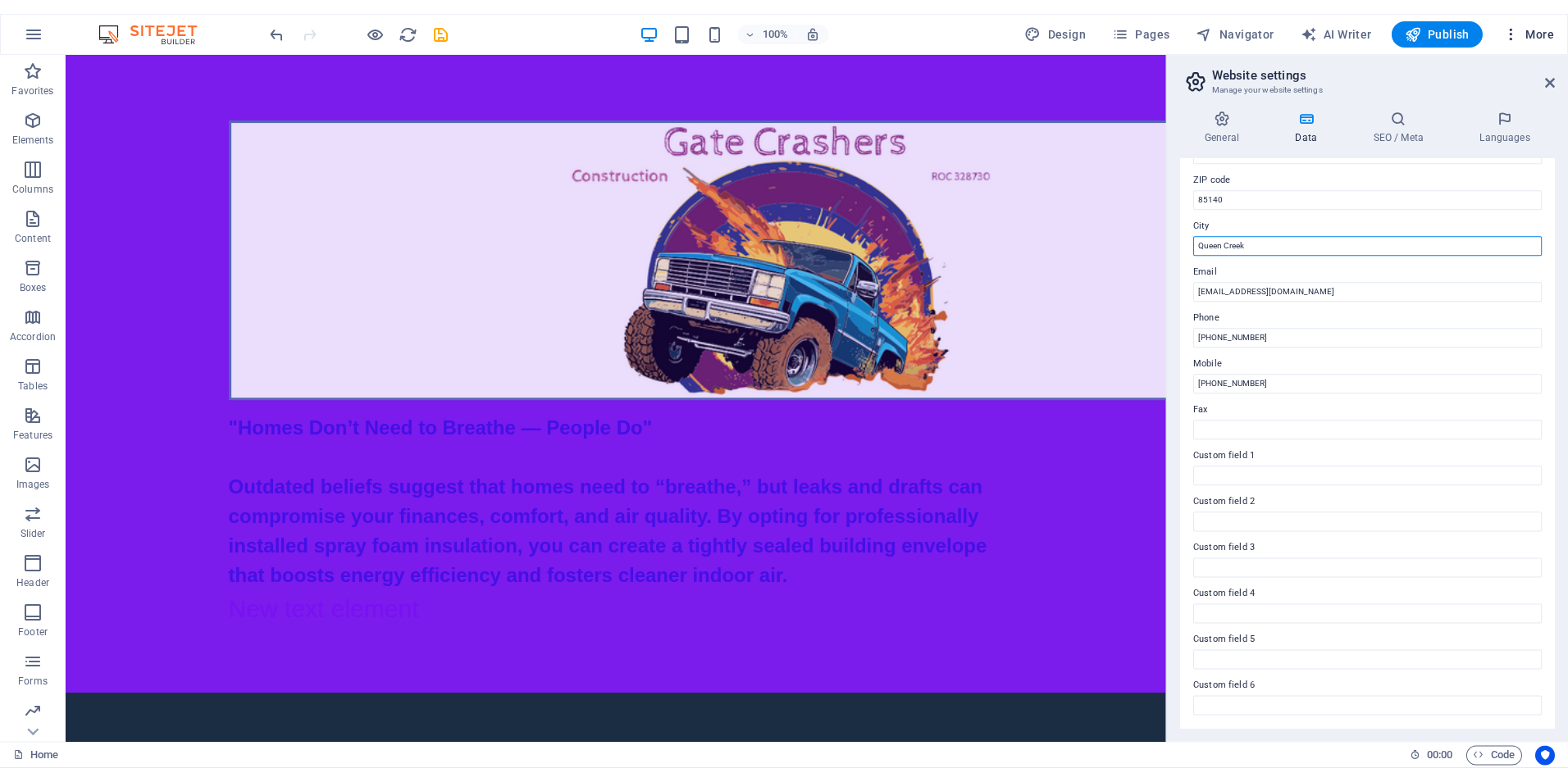
scroll to position [189, 0]
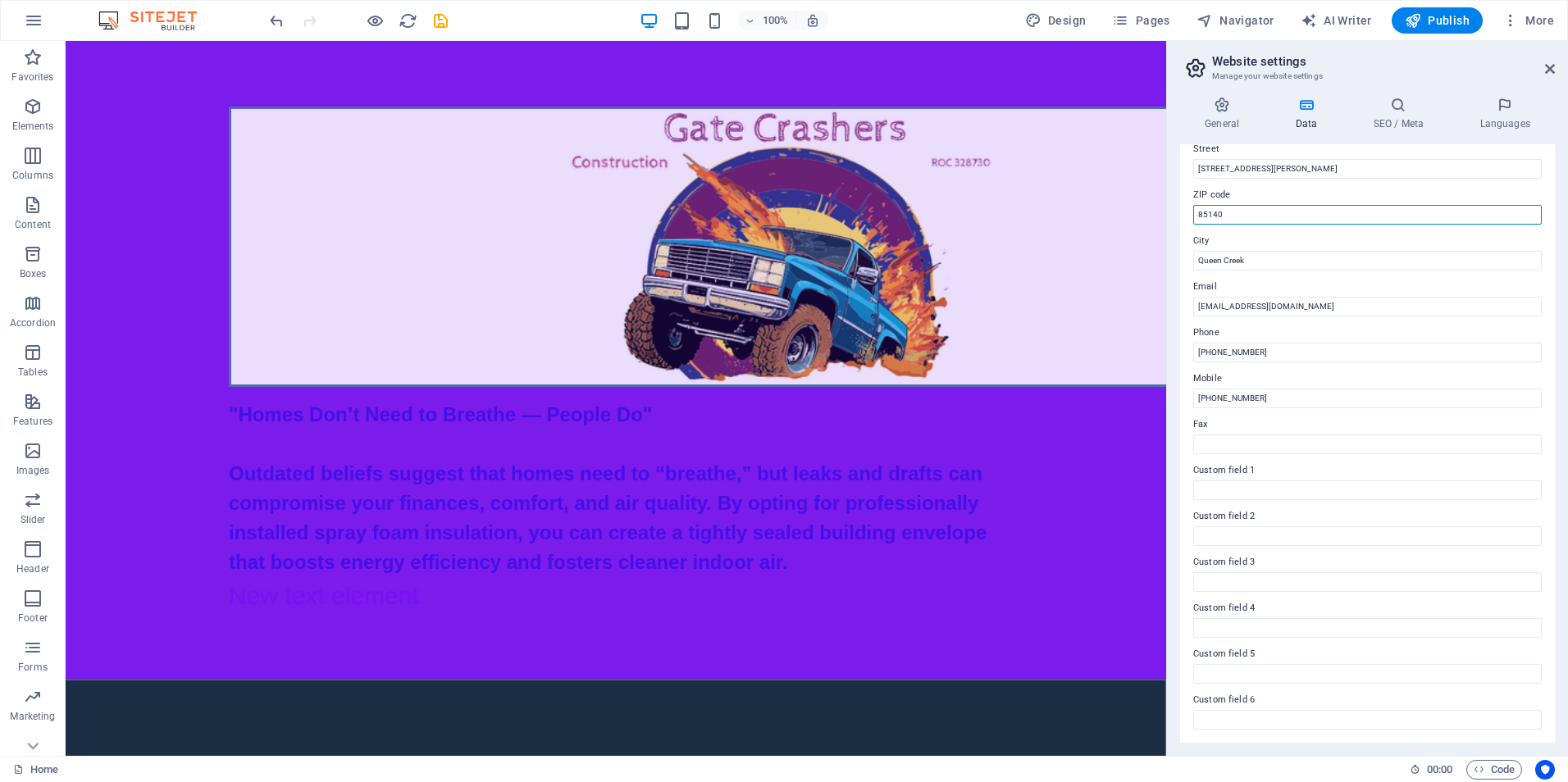
click at [1255, 211] on input "85140" at bounding box center [1367, 215] width 348 height 20
click at [1255, 585] on input "Custom field 3" at bounding box center [1367, 582] width 348 height 20
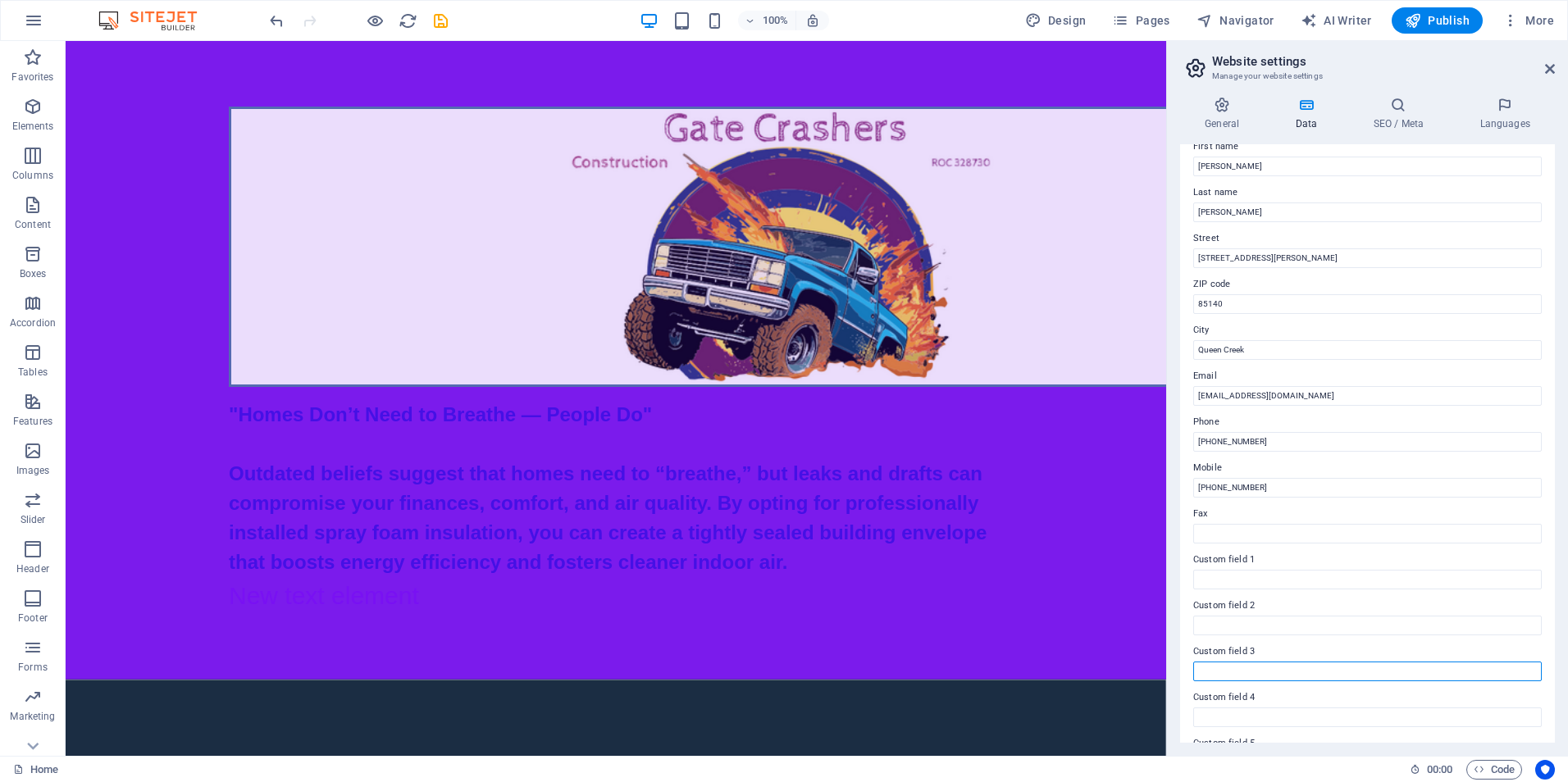
scroll to position [0, 0]
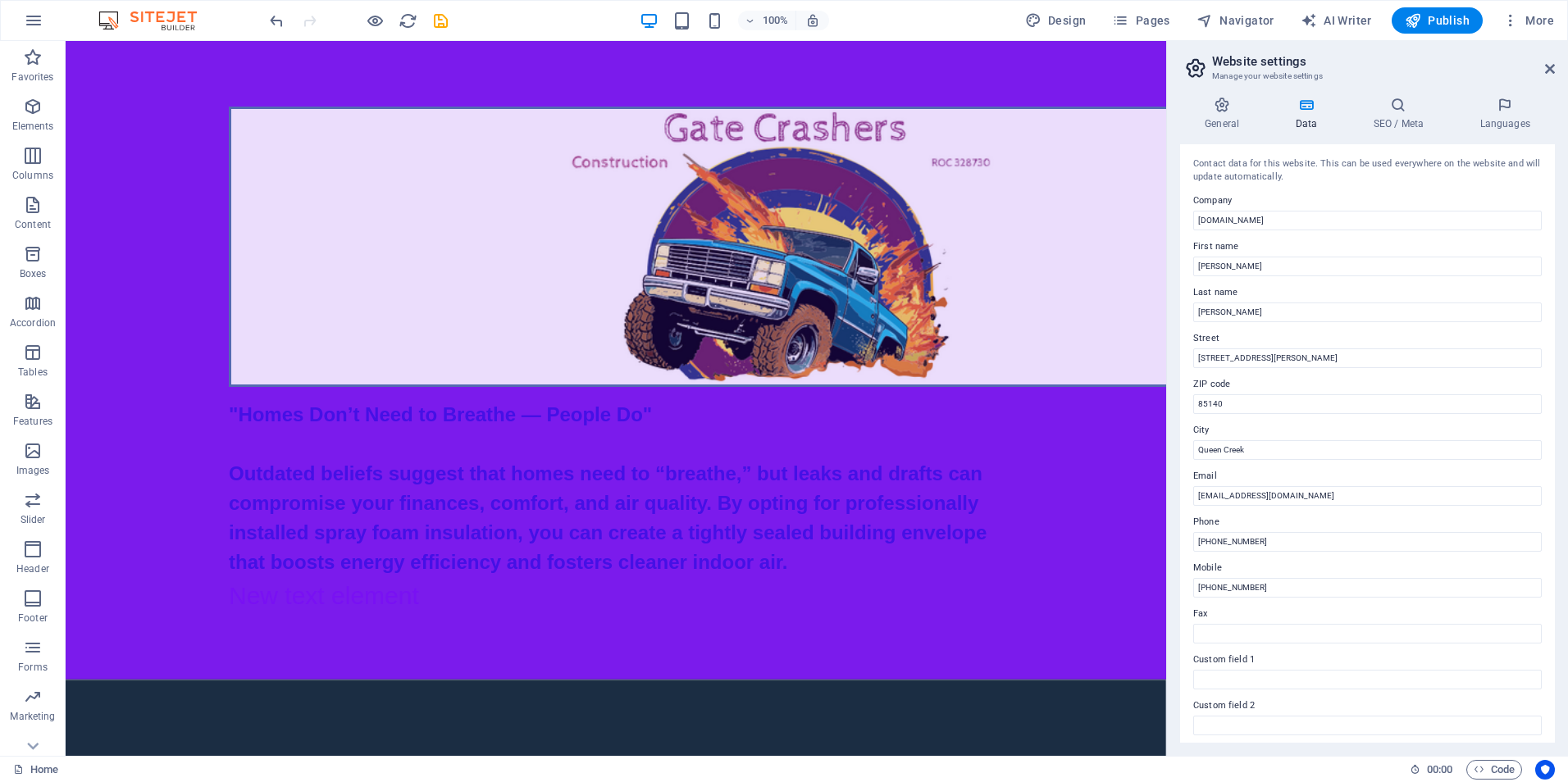
click at [1385, 180] on div "Contact data for this website. This can be used everywhere on the website and w…" at bounding box center [1367, 171] width 348 height 27
click at [1214, 103] on icon at bounding box center [1221, 105] width 83 height 17
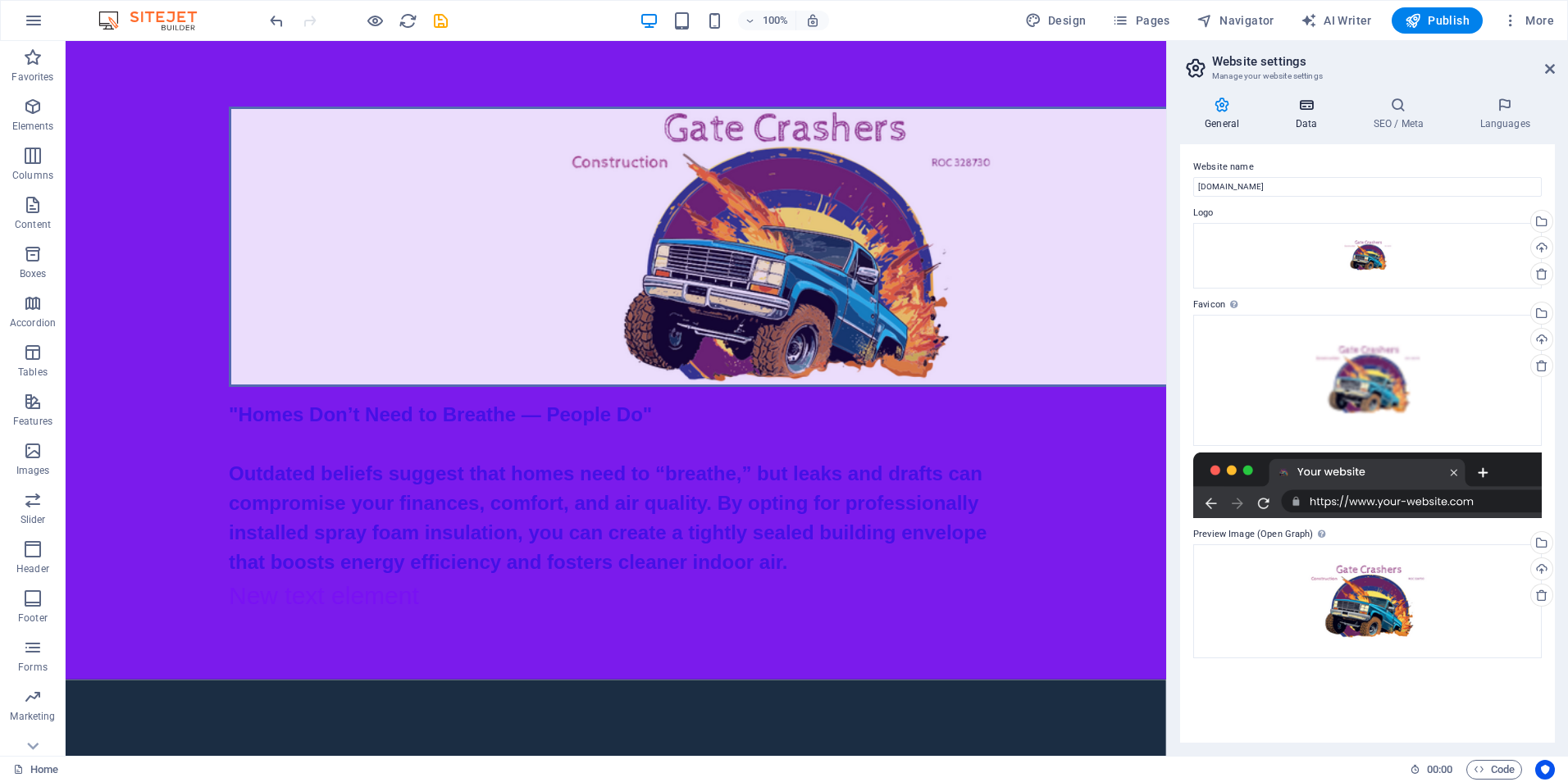
click at [1301, 101] on icon at bounding box center [1305, 105] width 71 height 17
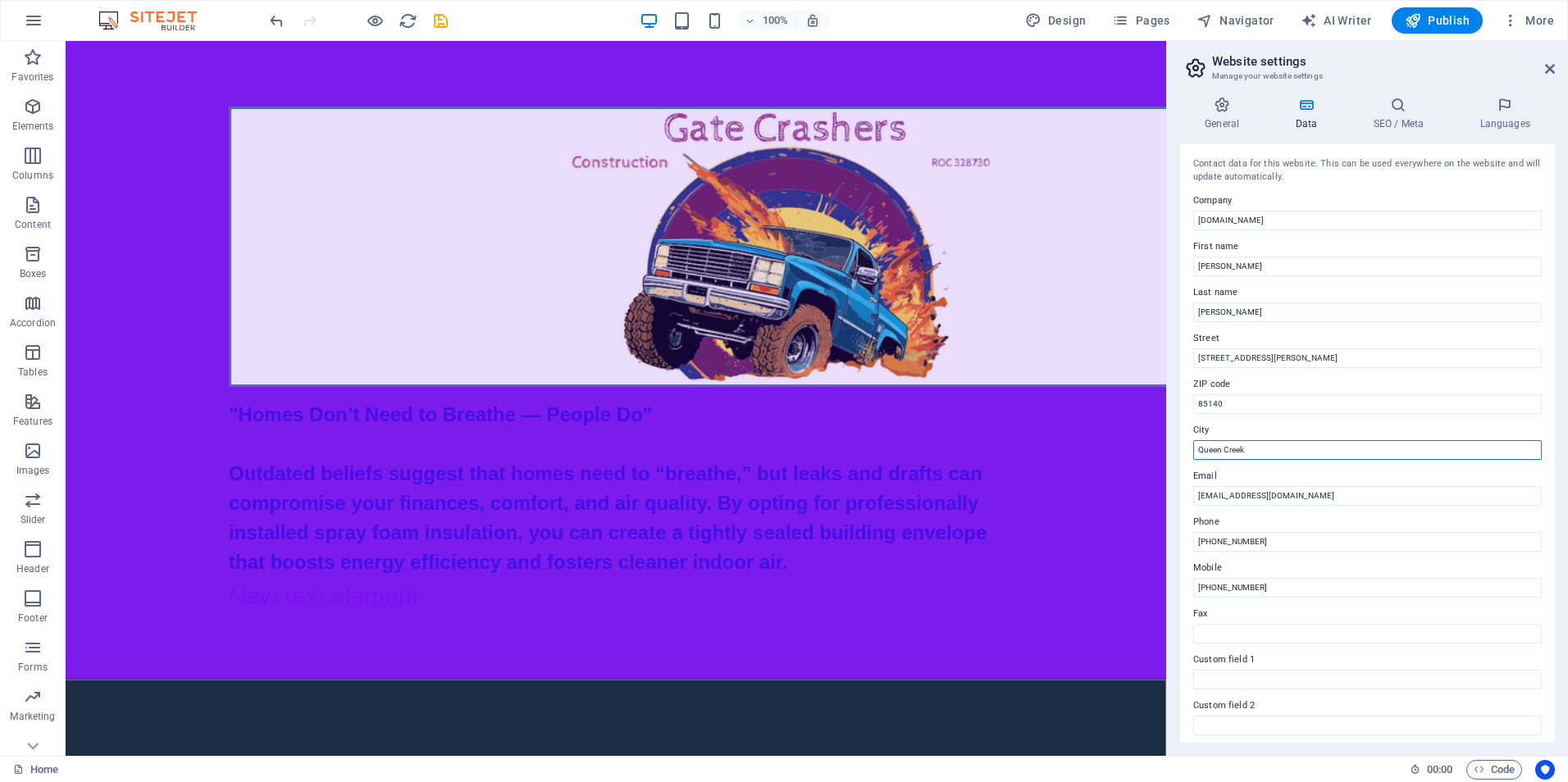
click at [1352, 450] on input "Queen Creek" at bounding box center [1367, 450] width 348 height 20
click at [1344, 393] on label "ZIP code" at bounding box center [1367, 385] width 348 height 20
click at [1344, 395] on input "85140" at bounding box center [1367, 405] width 348 height 20
click at [1261, 451] on input "Queen Creek" at bounding box center [1367, 450] width 348 height 20
click at [1486, 350] on input "[STREET_ADDRESS][PERSON_NAME]" at bounding box center [1367, 358] width 348 height 20
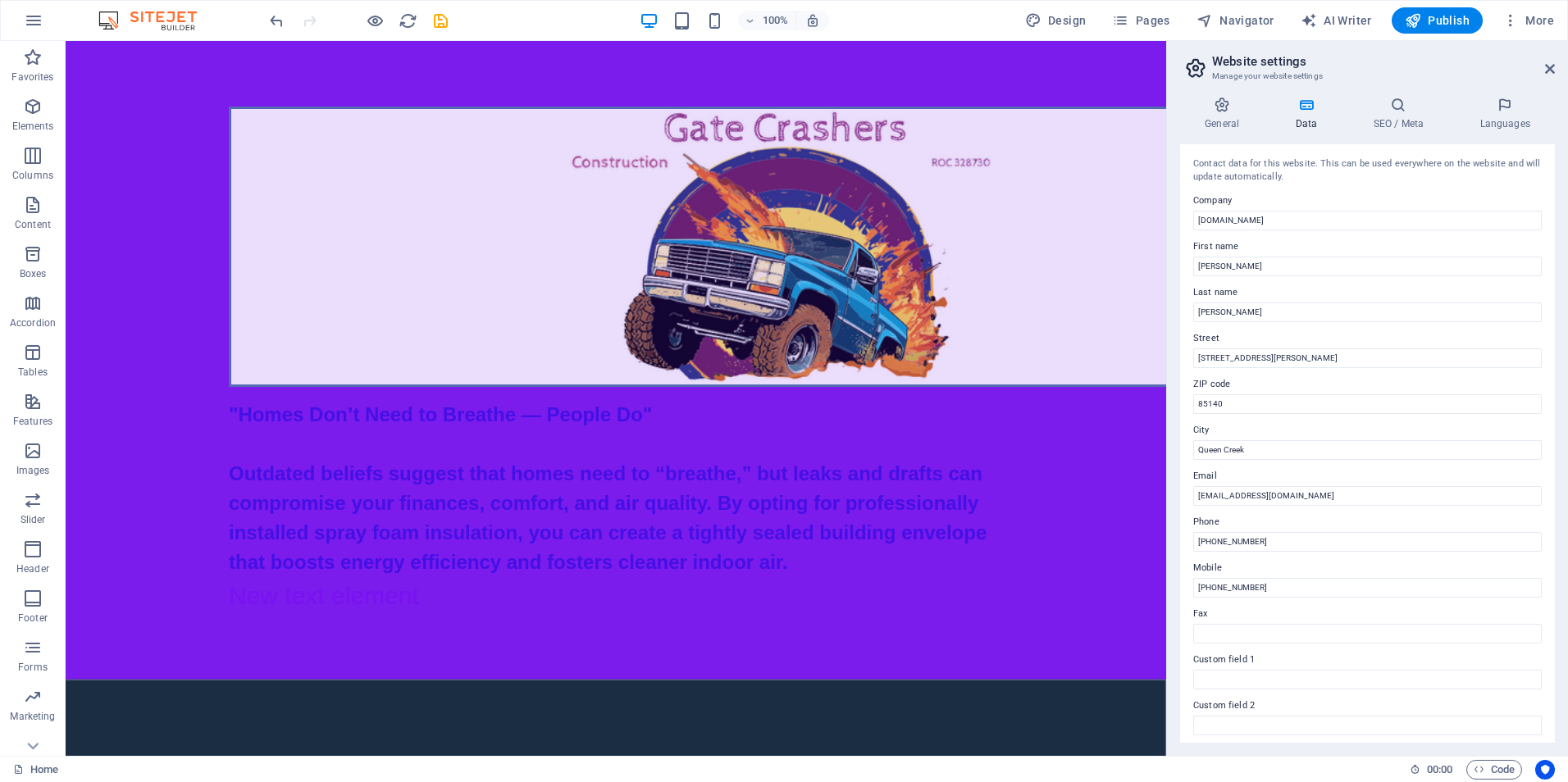
click at [1301, 234] on div "Contact data for this website. This can be used everywhere on the website and w…" at bounding box center [1367, 443] width 375 height 599
click at [1224, 106] on icon at bounding box center [1221, 105] width 83 height 17
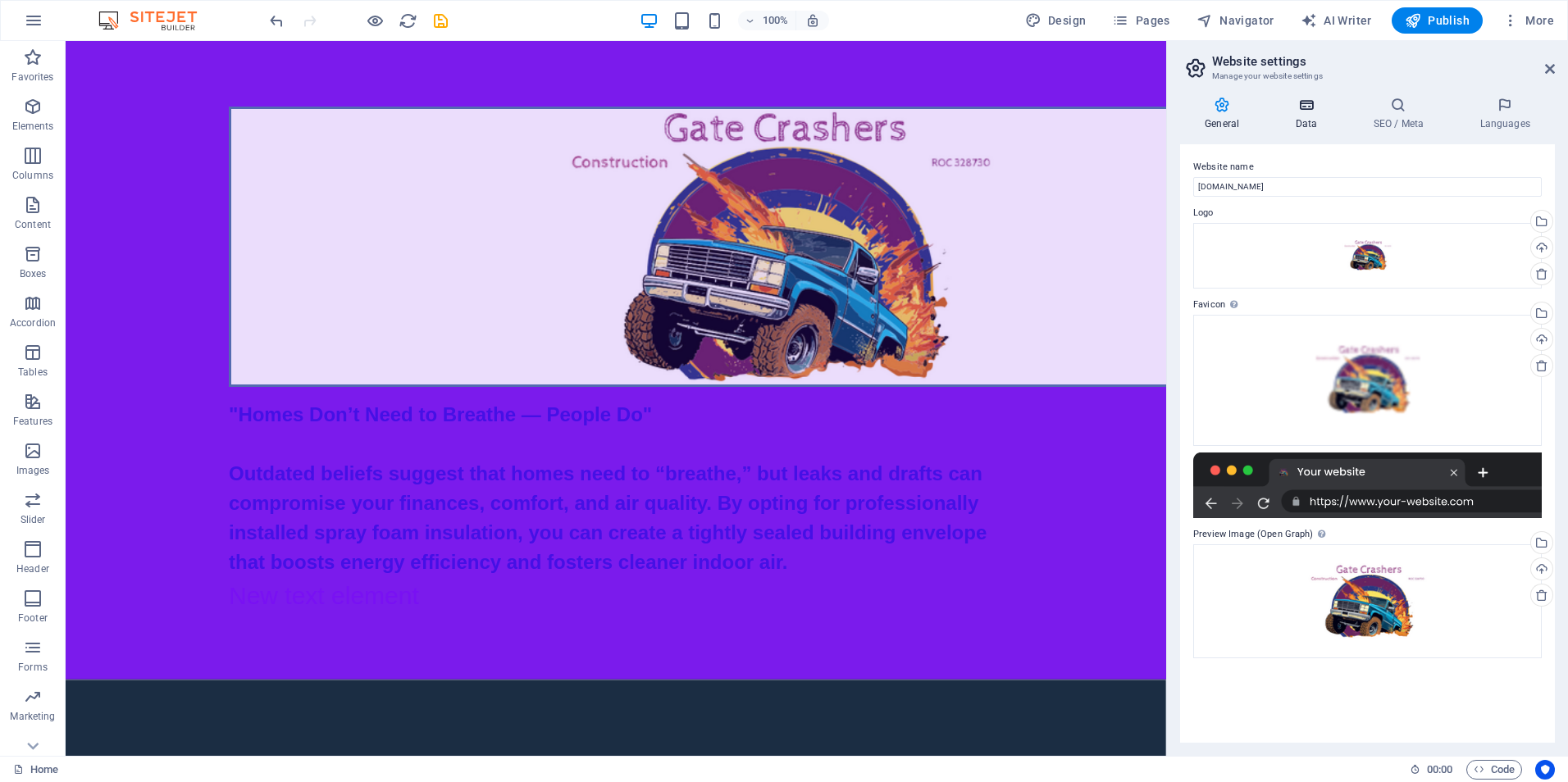
click at [1307, 107] on icon at bounding box center [1305, 105] width 71 height 17
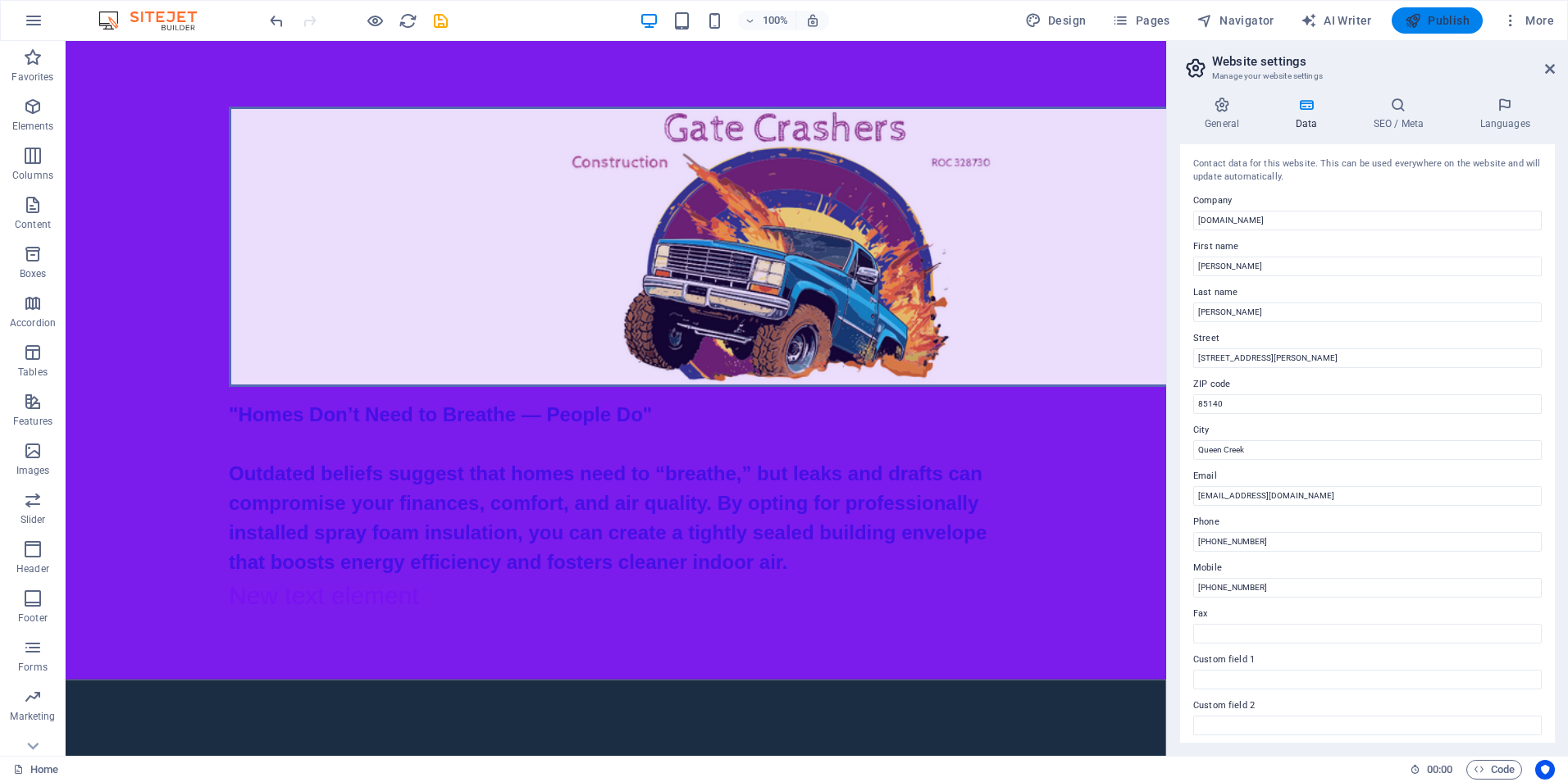
drag, startPoint x: 1419, startPoint y: 19, endPoint x: 1464, endPoint y: 16, distance: 45.1
click at [1421, 18] on icon "button" at bounding box center [1413, 21] width 17 height 17
